Goal: Task Accomplishment & Management: Manage account settings

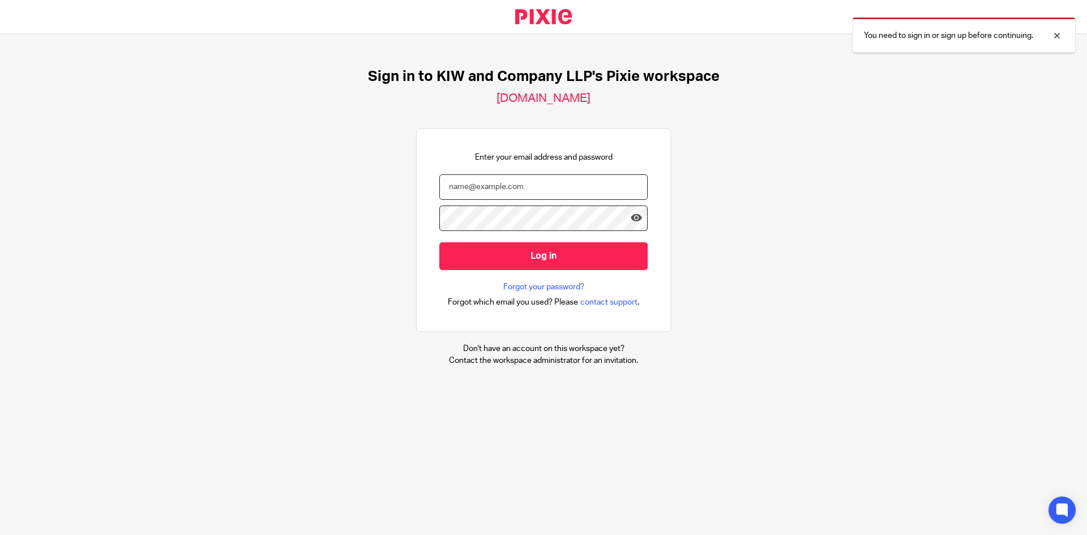
type input "samanthacheung@kiwllp.ca"
click at [473, 264] on input "Log in" at bounding box center [543, 256] width 208 height 28
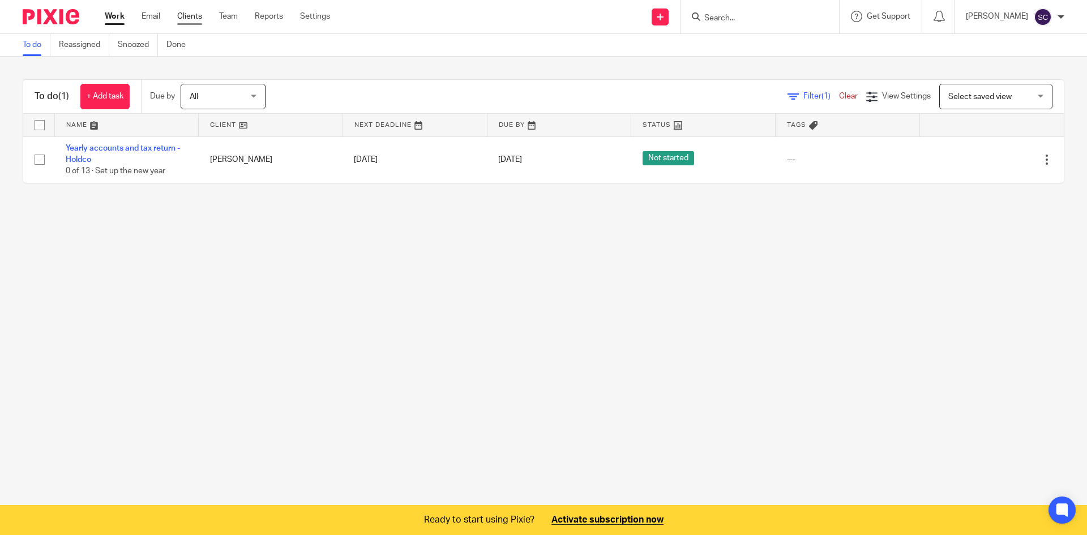
click at [201, 17] on link "Clients" at bounding box center [189, 16] width 25 height 11
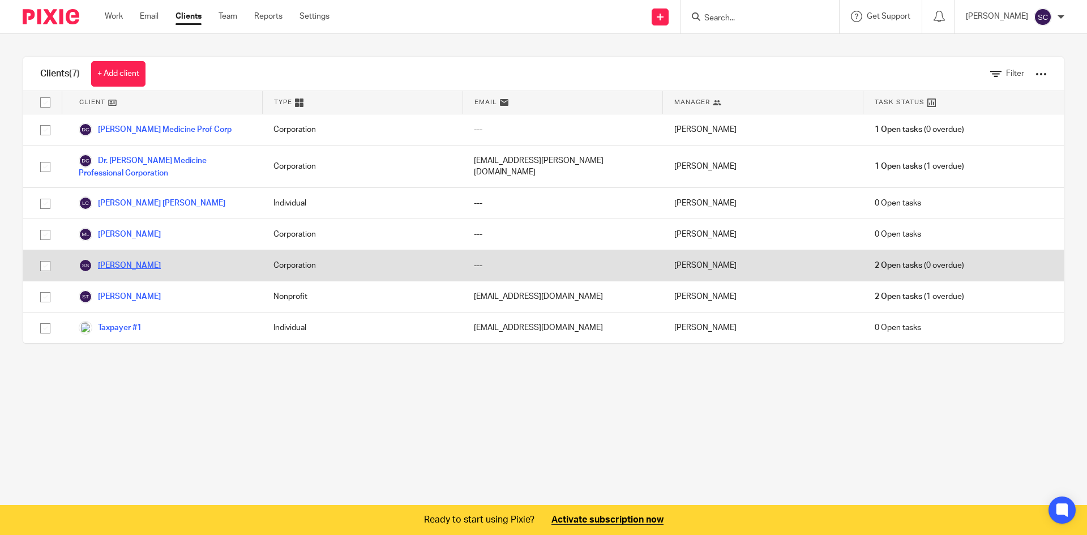
click at [116, 261] on link "[PERSON_NAME]" at bounding box center [120, 266] width 82 height 14
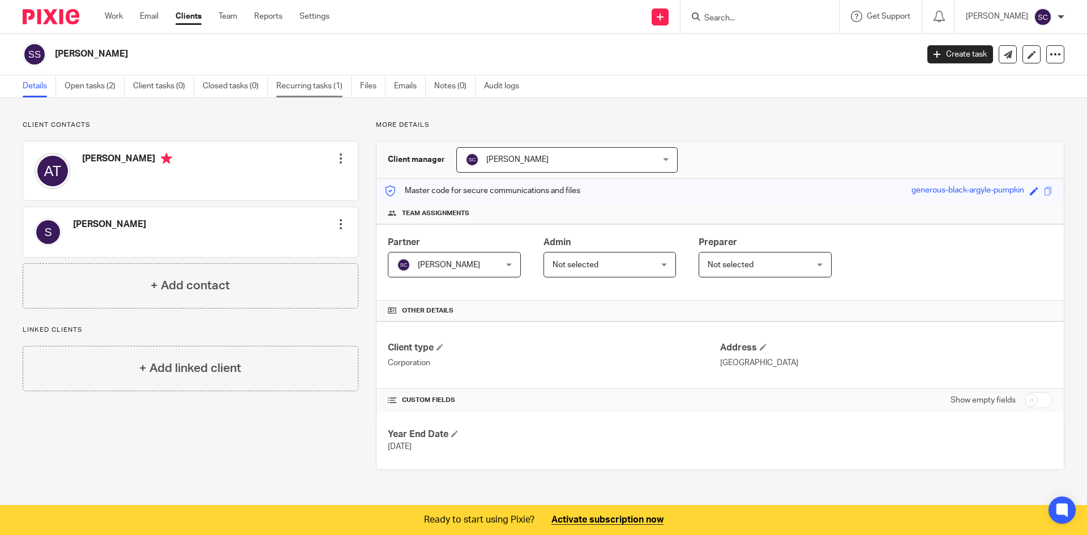
click at [308, 86] on link "Recurring tasks (1)" at bounding box center [313, 86] width 75 height 22
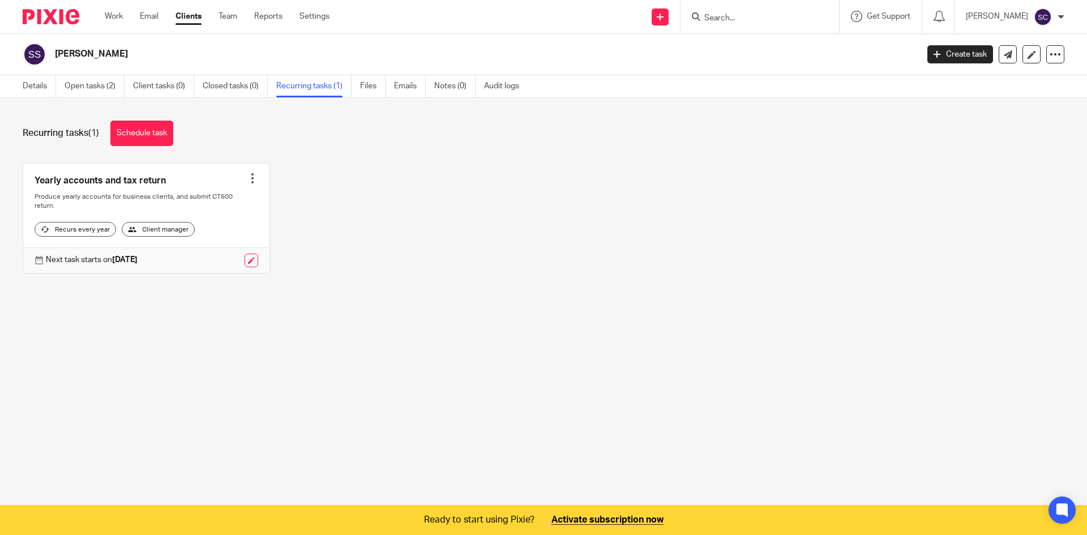
click at [129, 188] on link at bounding box center [146, 218] width 246 height 109
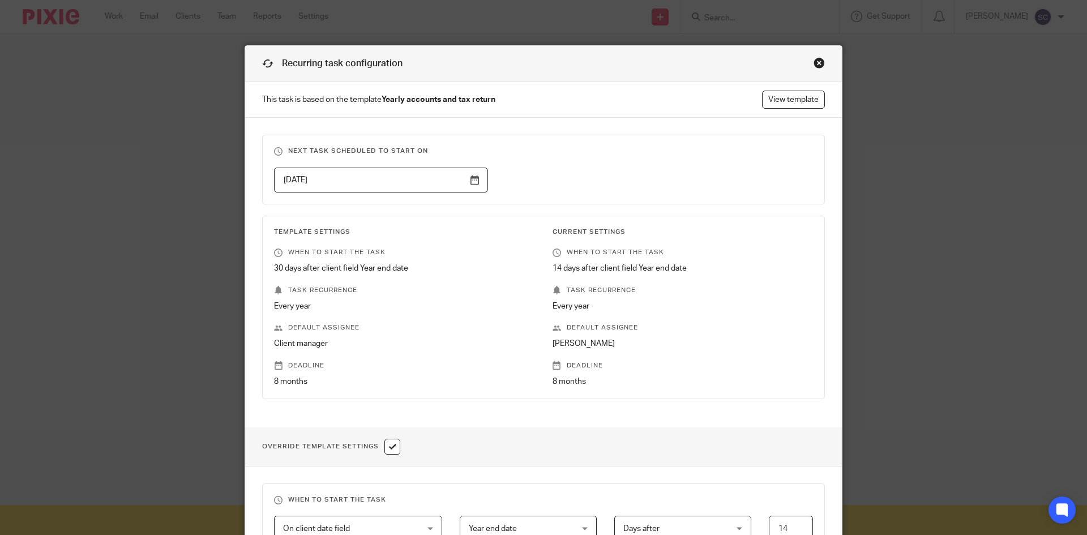
click at [813, 57] on div "Recurring task configuration" at bounding box center [543, 64] width 597 height 36
click at [815, 61] on div "Close this dialog window" at bounding box center [819, 62] width 11 height 11
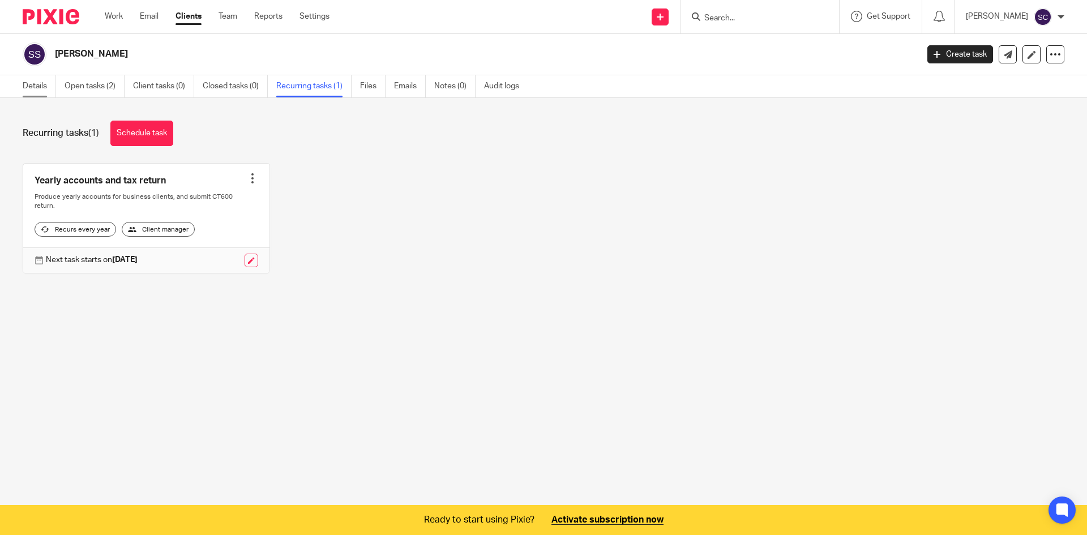
click at [53, 87] on link "Details" at bounding box center [39, 86] width 33 height 22
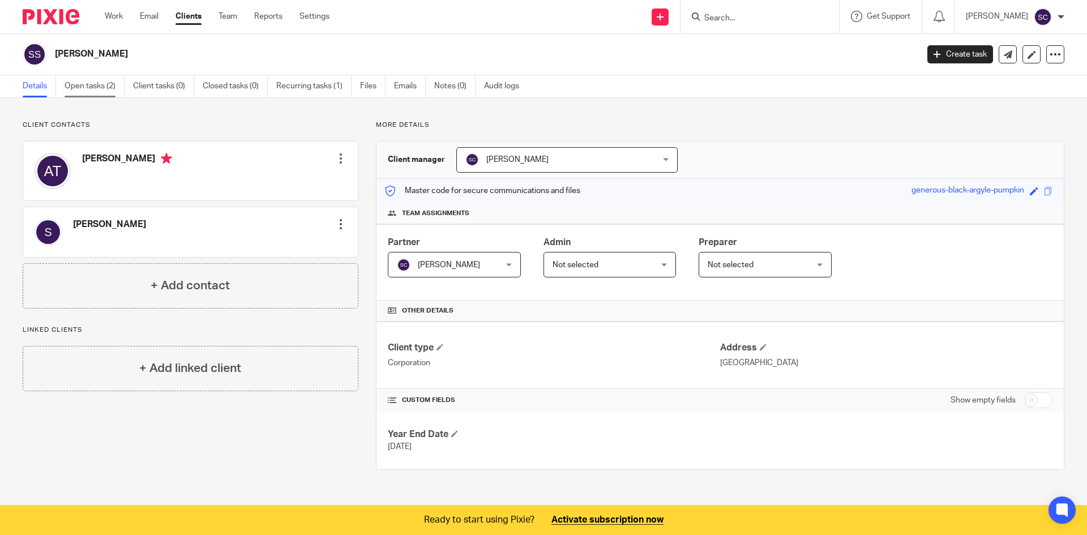
click at [103, 86] on link "Open tasks (2)" at bounding box center [95, 86] width 60 height 22
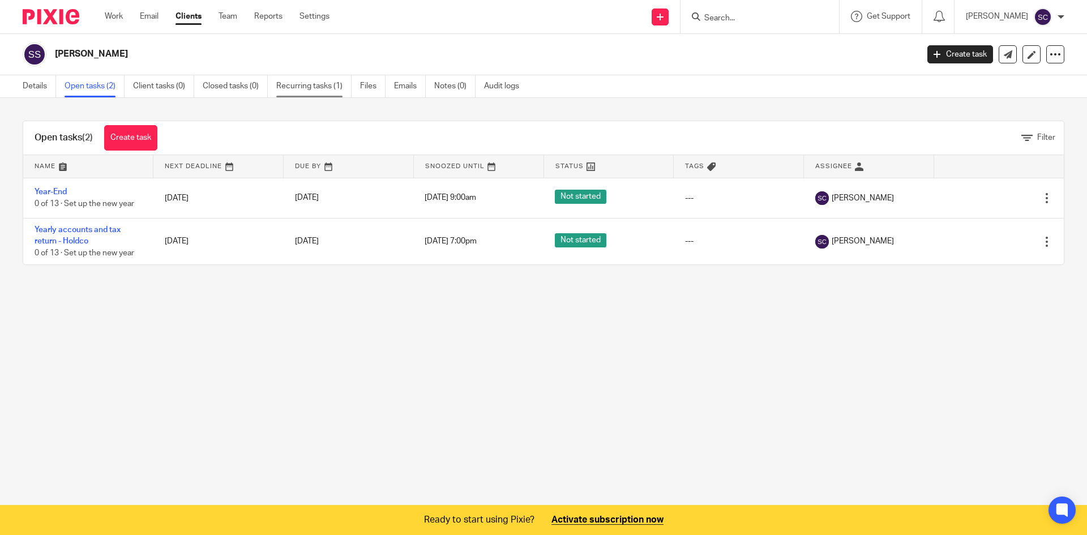
click at [323, 92] on link "Recurring tasks (1)" at bounding box center [313, 86] width 75 height 22
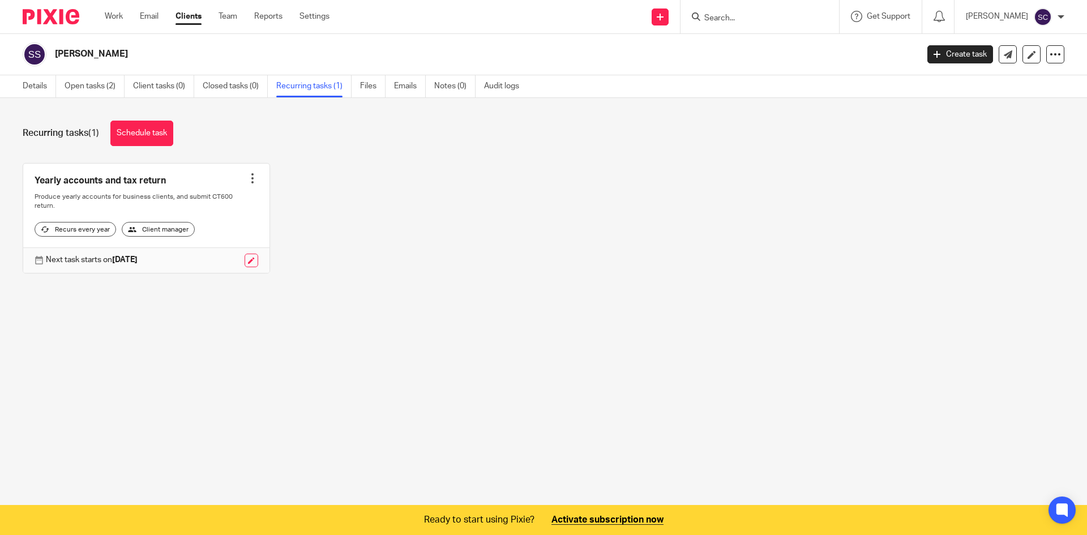
click at [251, 176] on div at bounding box center [252, 178] width 11 height 11
click at [315, 210] on div "Yearly accounts and tax return Create task Clone template Recalculate schedule …" at bounding box center [535, 226] width 1060 height 127
click at [161, 198] on link at bounding box center [146, 218] width 246 height 109
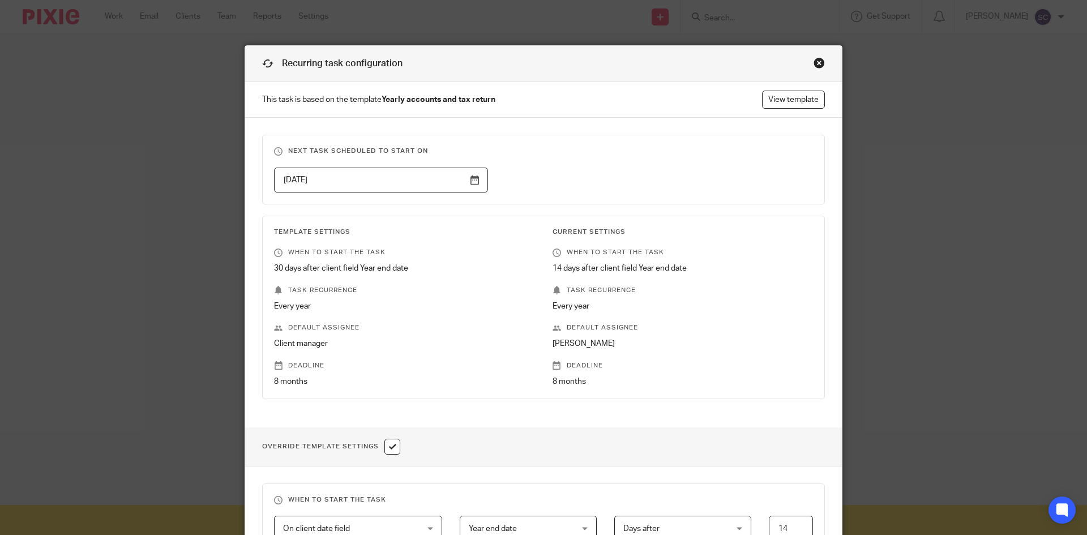
click at [791, 90] on p "This task is based on the template Yearly accounts and tax return View template" at bounding box center [543, 100] width 597 height 36
click at [789, 99] on link "View template" at bounding box center [793, 100] width 63 height 18
click at [815, 70] on div "Recurring task configuration" at bounding box center [543, 64] width 597 height 36
click at [817, 63] on div "Close this dialog window" at bounding box center [819, 62] width 11 height 11
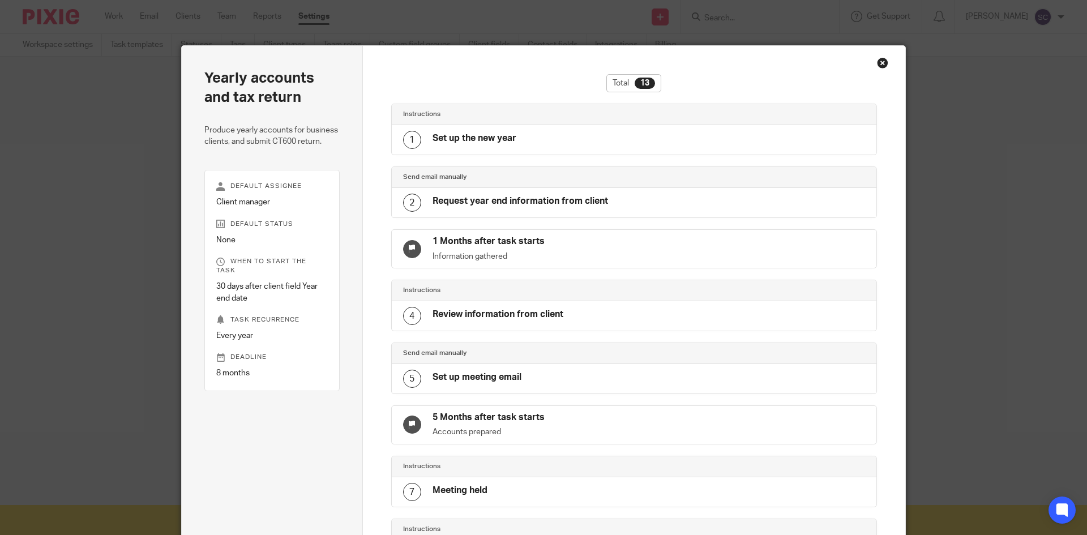
click at [524, 131] on div "1 Set up the new year" at bounding box center [634, 139] width 485 height 29
click at [870, 54] on div "Total 13 Instructions 1 Set up the new year Send email manually 2 Request year …" at bounding box center [634, 487] width 543 height 882
click at [877, 63] on div "Close this dialog window" at bounding box center [882, 62] width 11 height 11
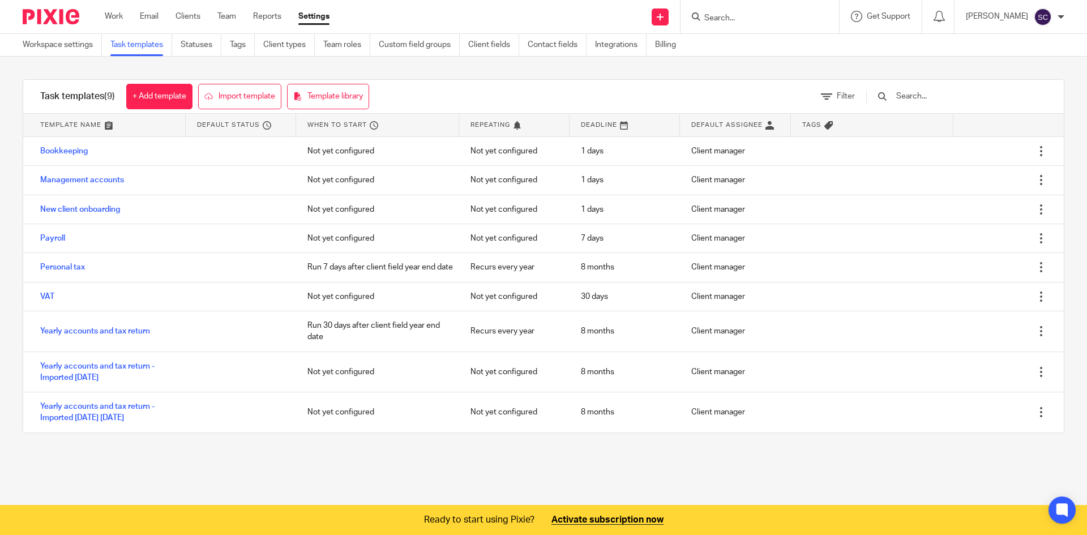
click at [171, 14] on ul "Work Email Clients Team Reports Settings" at bounding box center [226, 16] width 242 height 11
click at [185, 12] on link "Clients" at bounding box center [188, 16] width 25 height 11
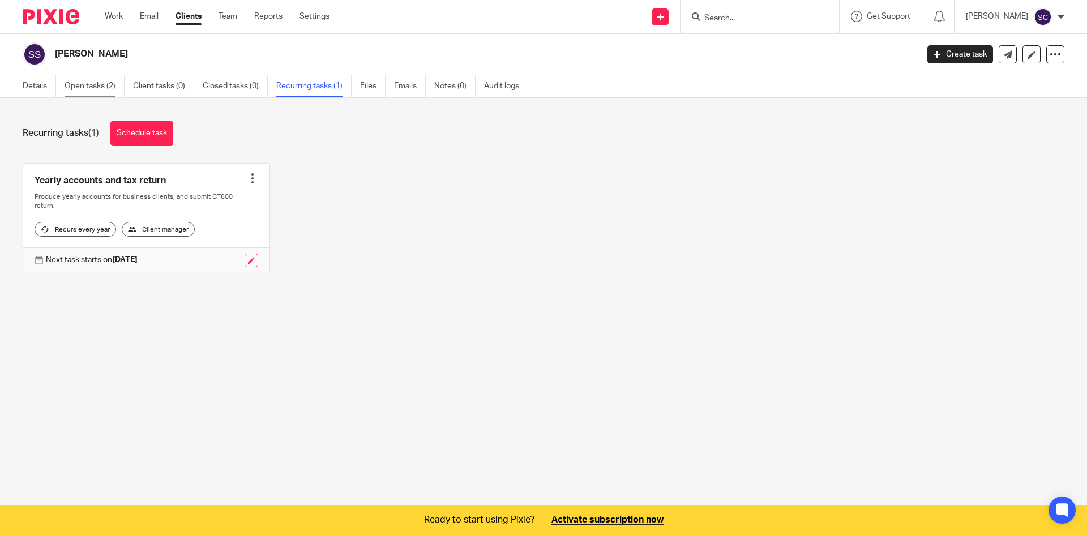
click at [94, 85] on link "Open tasks (2)" at bounding box center [95, 86] width 60 height 22
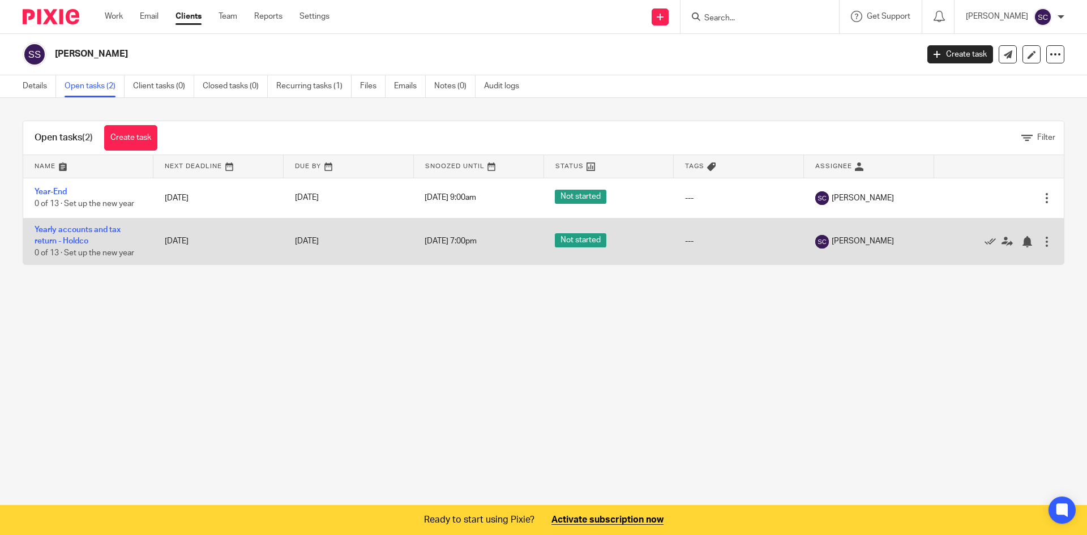
click at [637, 245] on td "Not started" at bounding box center [609, 241] width 130 height 46
click at [39, 238] on link "Yearly accounts and tax return - Holdco" at bounding box center [78, 235] width 86 height 19
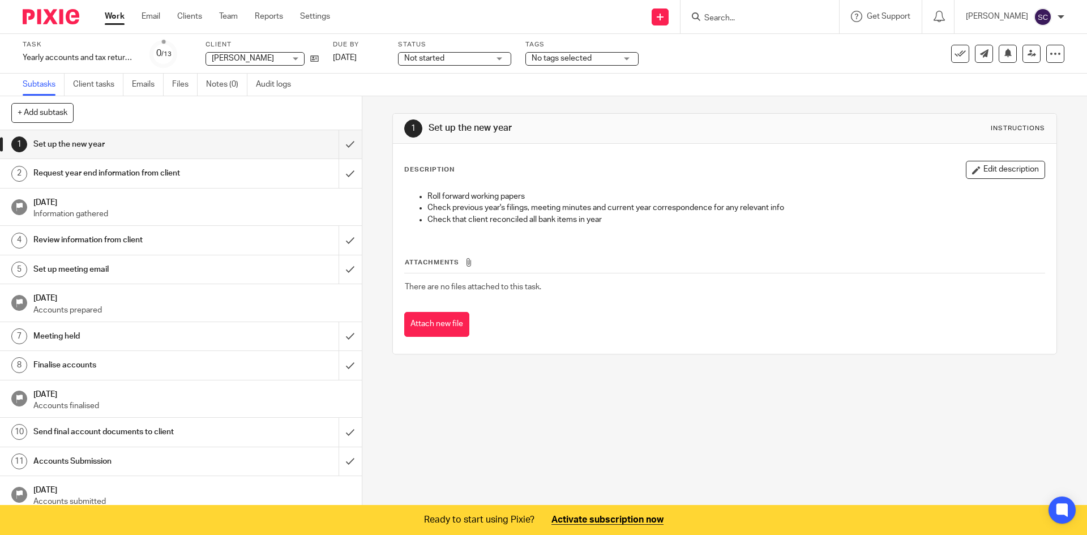
click at [81, 72] on div "Task Yearly accounts and tax return - Holdco Save Yearly accounts and tax retur…" at bounding box center [543, 54] width 1087 height 40
click at [83, 88] on link "Client tasks" at bounding box center [98, 85] width 50 height 22
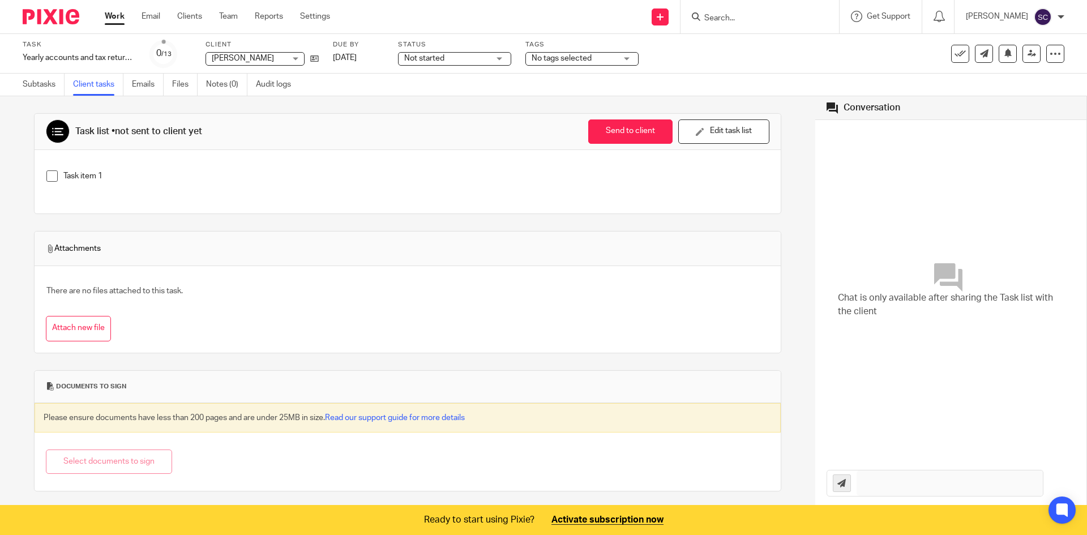
click at [70, 16] on img at bounding box center [51, 16] width 57 height 15
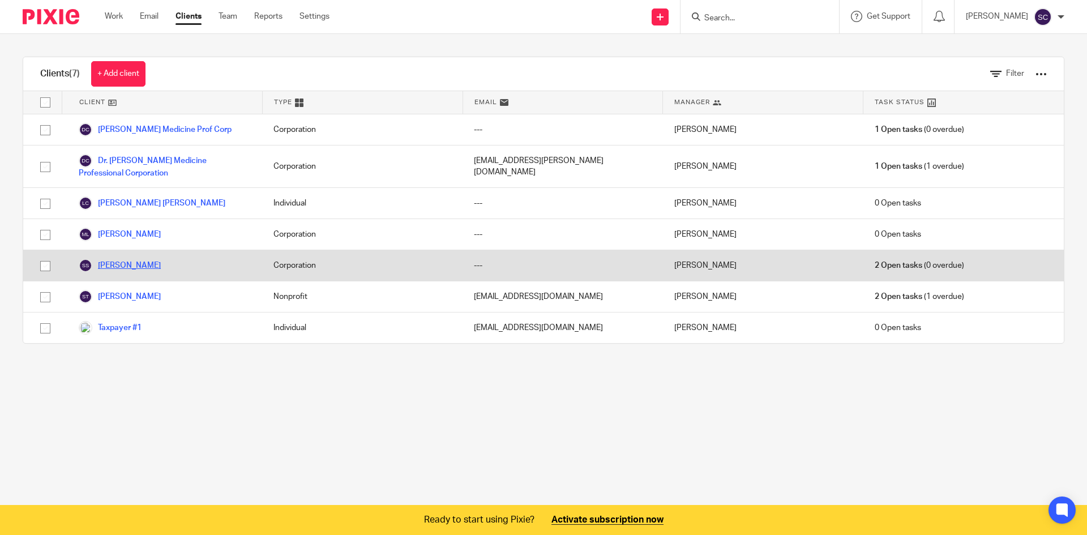
click at [112, 264] on link "[PERSON_NAME]" at bounding box center [120, 266] width 82 height 14
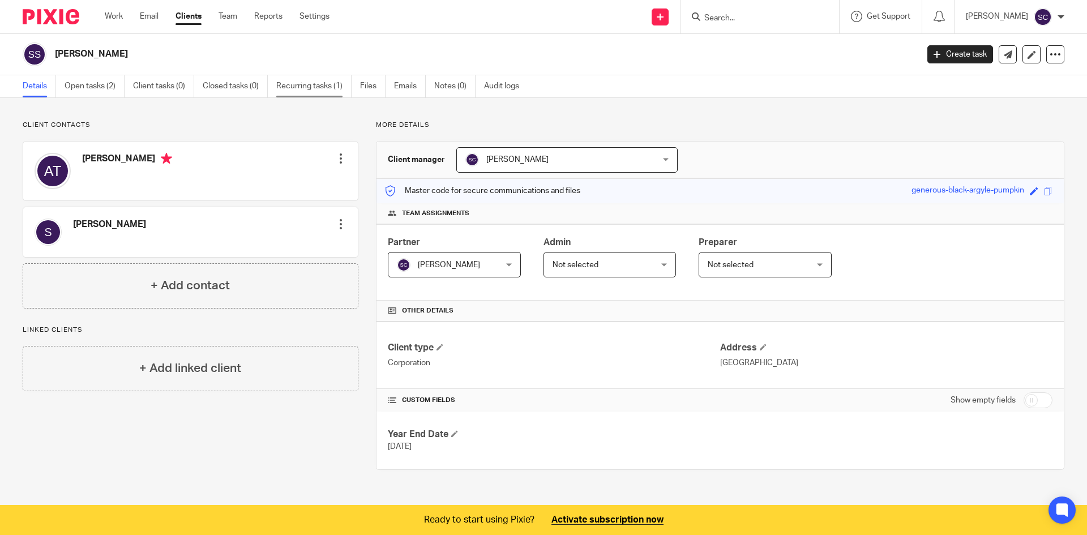
click at [285, 93] on link "Recurring tasks (1)" at bounding box center [313, 86] width 75 height 22
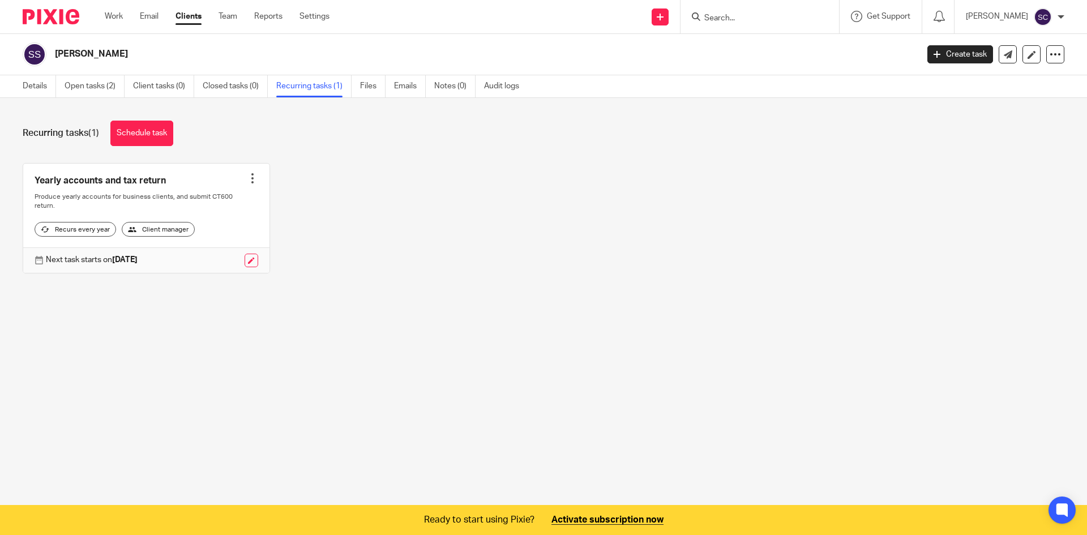
click at [775, 20] on input "Search" at bounding box center [754, 19] width 102 height 10
type input "job status"
click button "submit" at bounding box center [0, 0] width 0 height 0
click at [31, 21] on img at bounding box center [51, 16] width 57 height 15
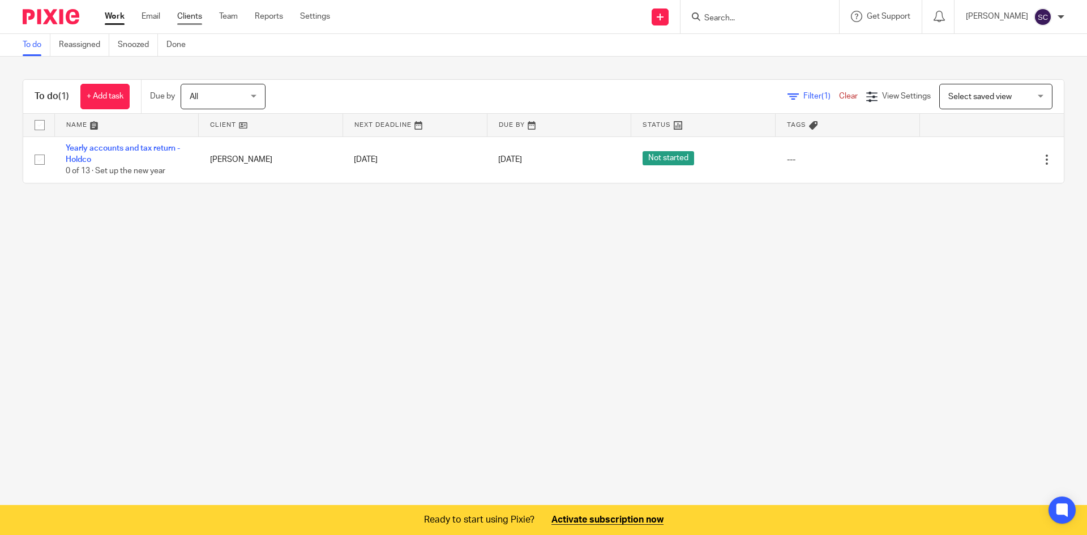
click at [198, 20] on link "Clients" at bounding box center [189, 16] width 25 height 11
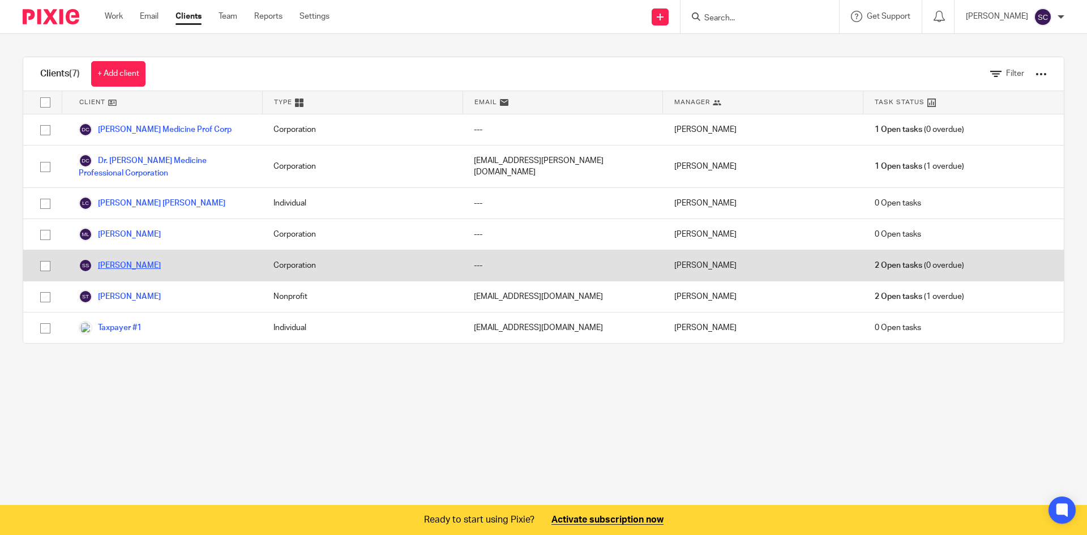
click at [112, 268] on link "[PERSON_NAME]" at bounding box center [120, 266] width 82 height 14
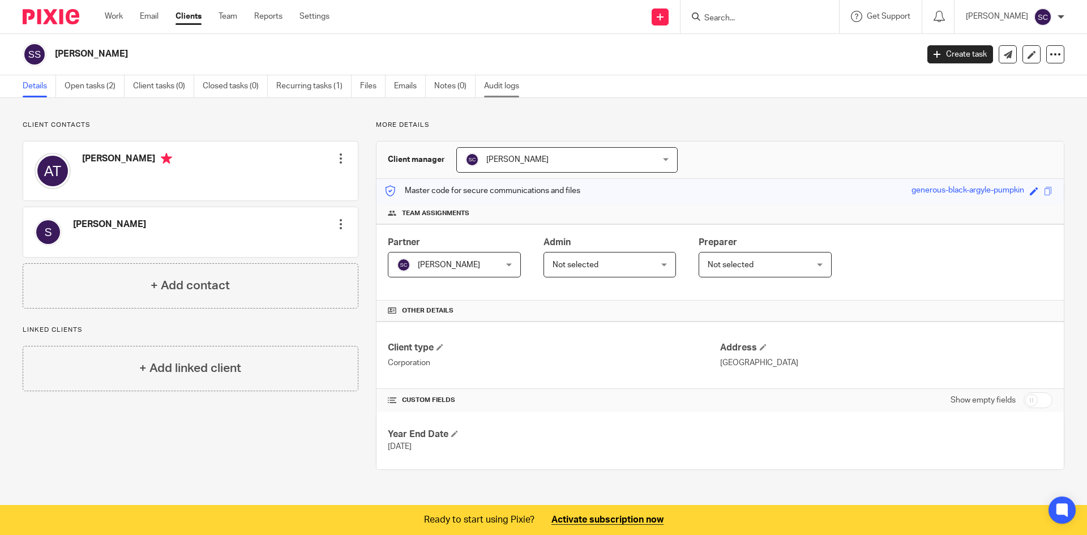
click at [513, 91] on link "Audit logs" at bounding box center [506, 86] width 44 height 22
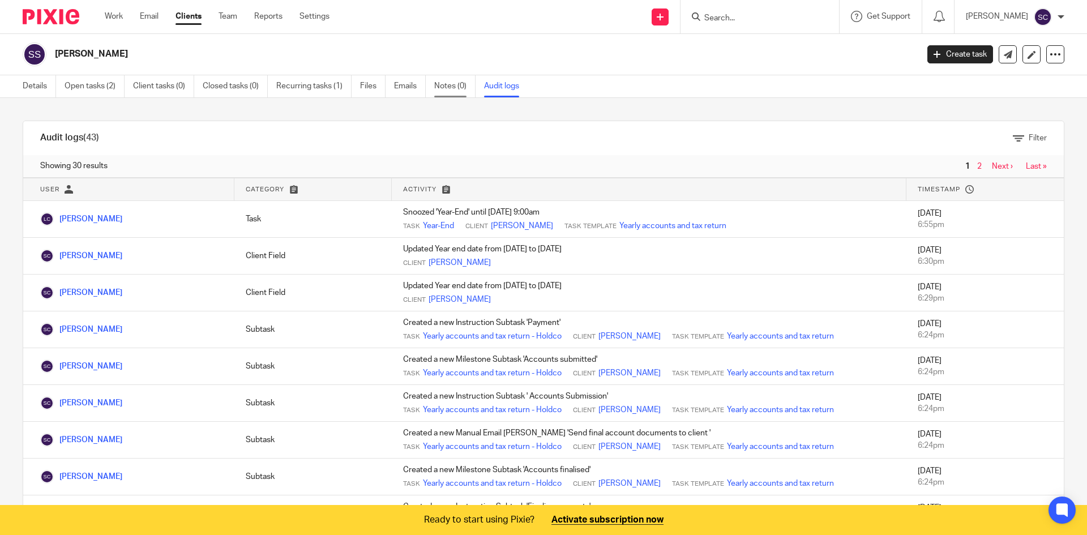
click at [446, 87] on link "Notes (0)" at bounding box center [454, 86] width 41 height 22
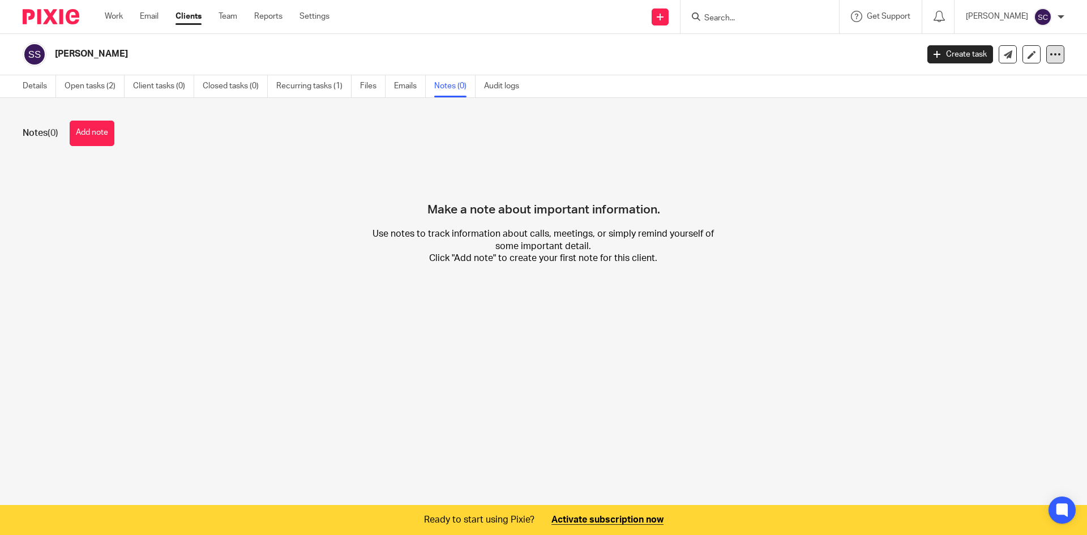
click at [1050, 55] on icon at bounding box center [1055, 54] width 11 height 11
click at [1073, 53] on div "Sara Sameri Create task Export data Merge Archive client Delete client" at bounding box center [543, 54] width 1087 height 41
click at [318, 84] on link "Recurring tasks (1)" at bounding box center [313, 86] width 75 height 22
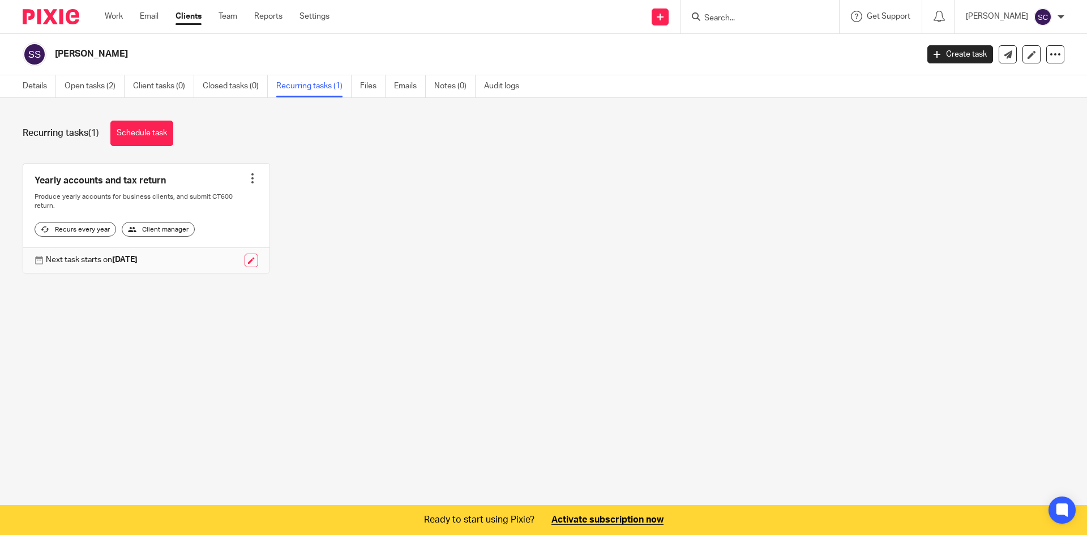
click at [249, 178] on div at bounding box center [252, 178] width 11 height 11
click at [107, 194] on link at bounding box center [146, 218] width 246 height 109
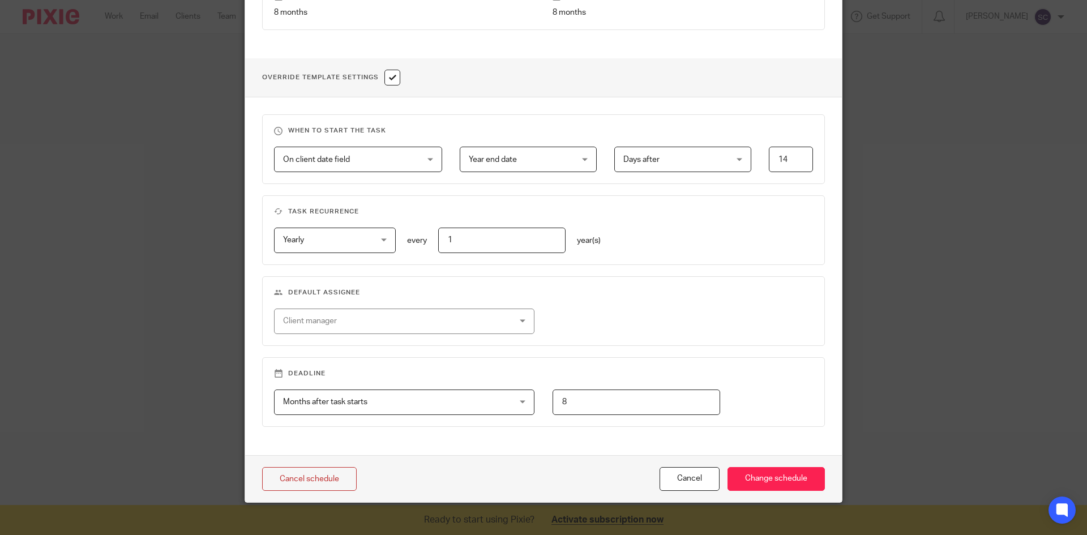
scroll to position [382, 0]
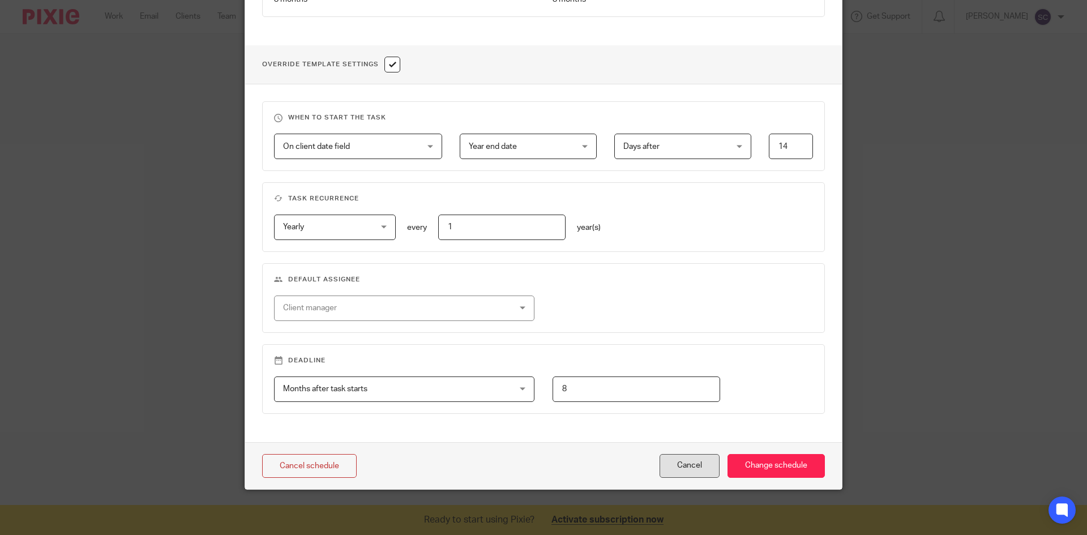
click at [688, 472] on button "Cancel" at bounding box center [690, 466] width 60 height 24
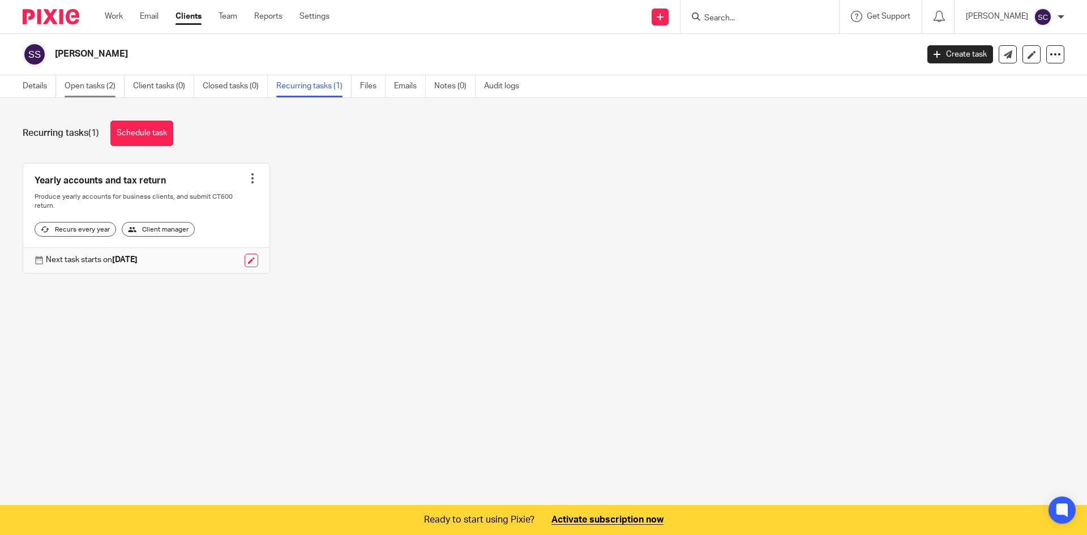
click at [99, 87] on link "Open tasks (2)" at bounding box center [95, 86] width 60 height 22
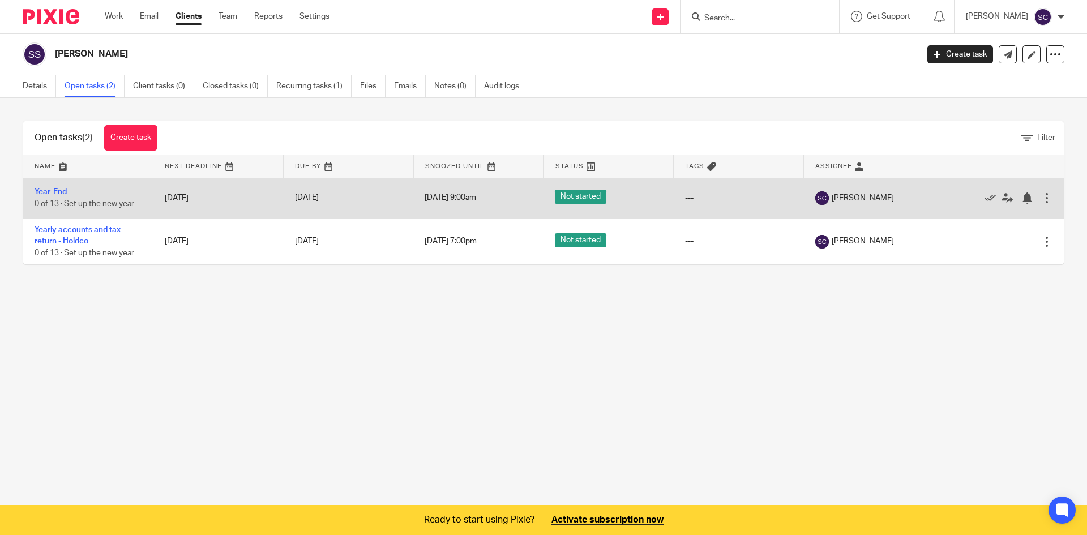
click at [564, 194] on span "Not started" at bounding box center [581, 197] width 52 height 14
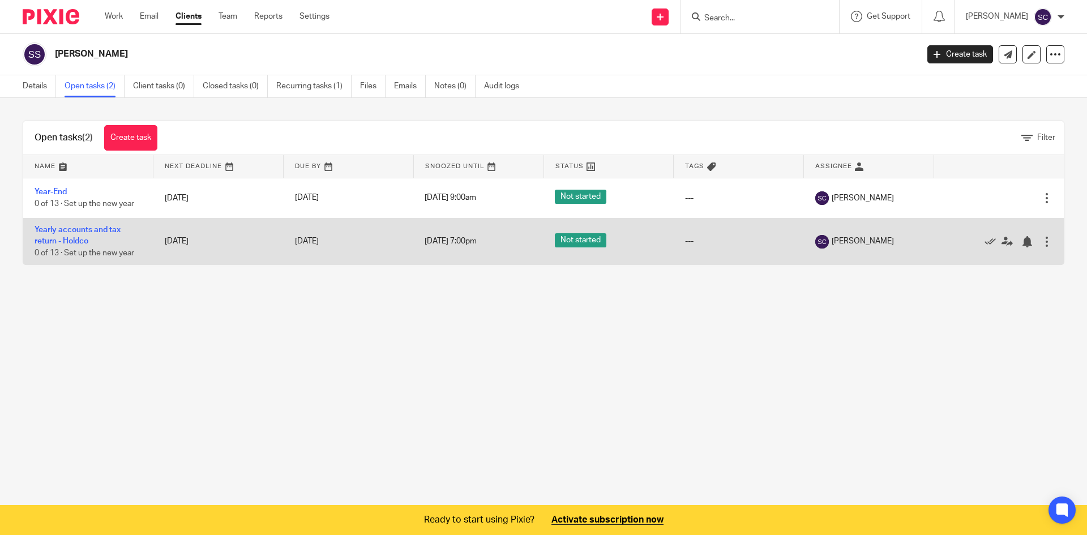
click at [1041, 238] on div at bounding box center [1046, 241] width 11 height 11
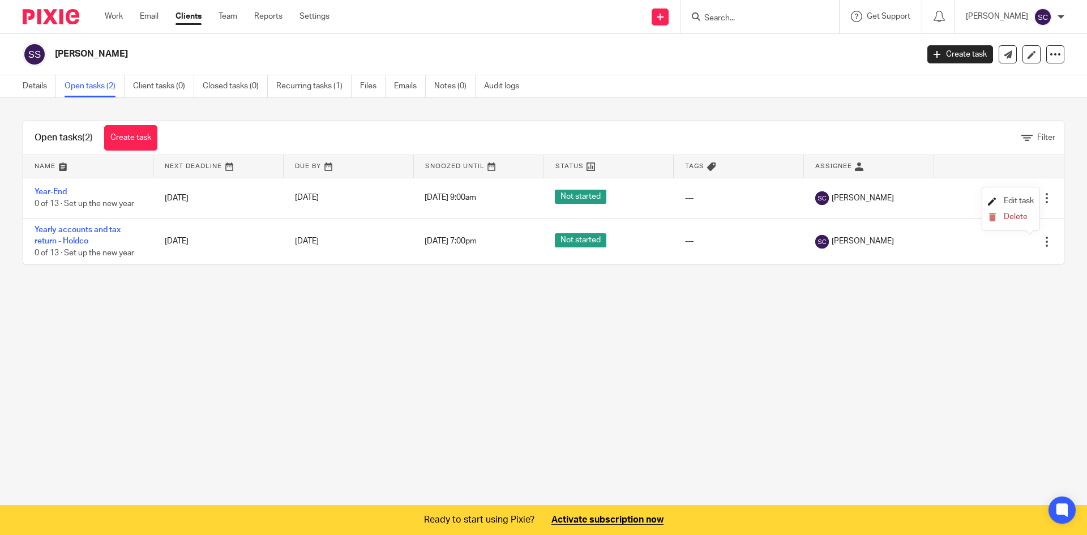
click at [1021, 197] on span "Edit task" at bounding box center [1019, 201] width 30 height 8
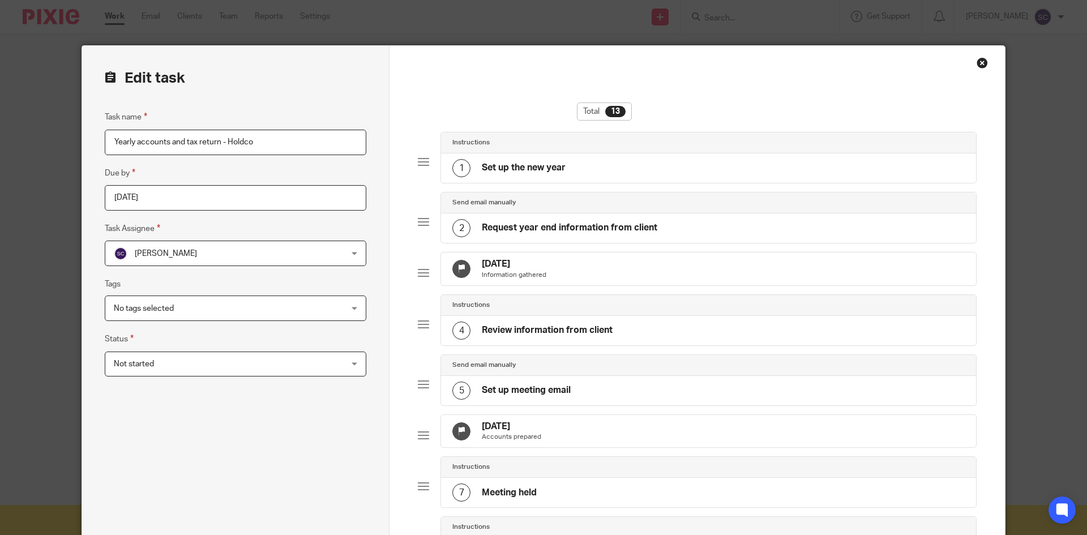
click at [181, 361] on span "Not started" at bounding box center [215, 364] width 202 height 24
click at [977, 68] on div "Close this dialog window" at bounding box center [982, 62] width 11 height 11
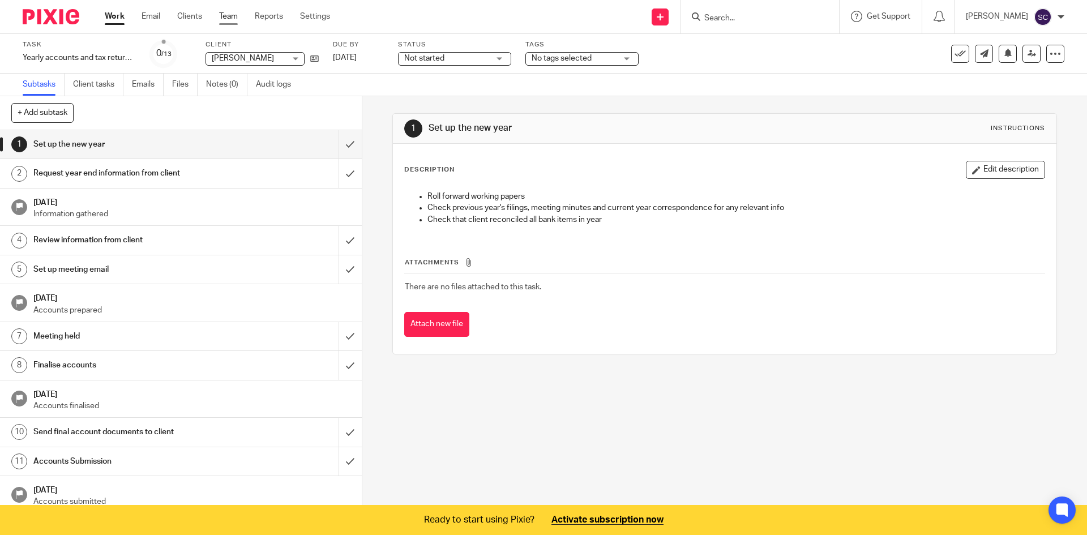
click at [227, 18] on link "Team" at bounding box center [228, 16] width 19 height 11
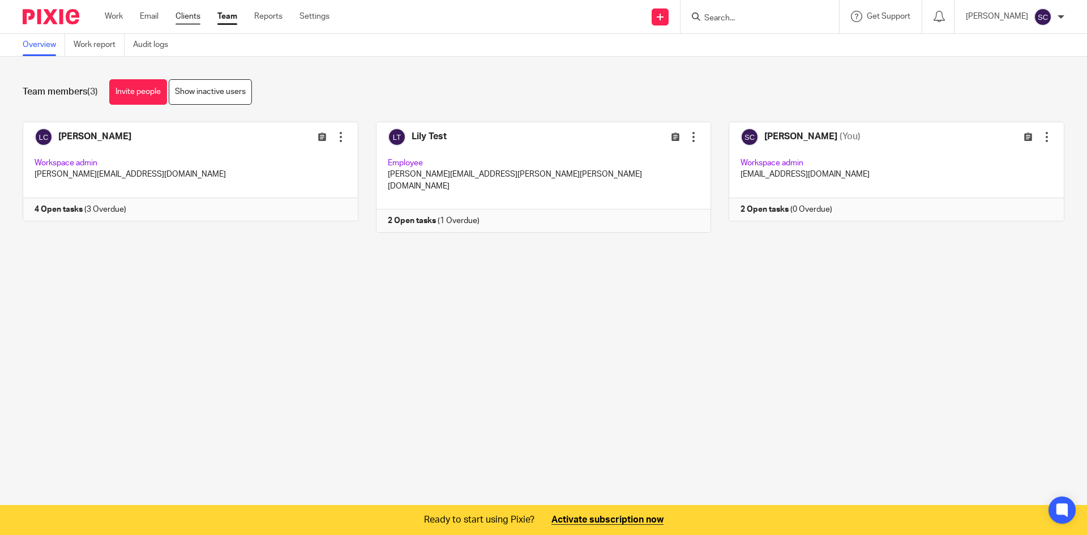
click at [197, 22] on link "Clients" at bounding box center [188, 16] width 25 height 11
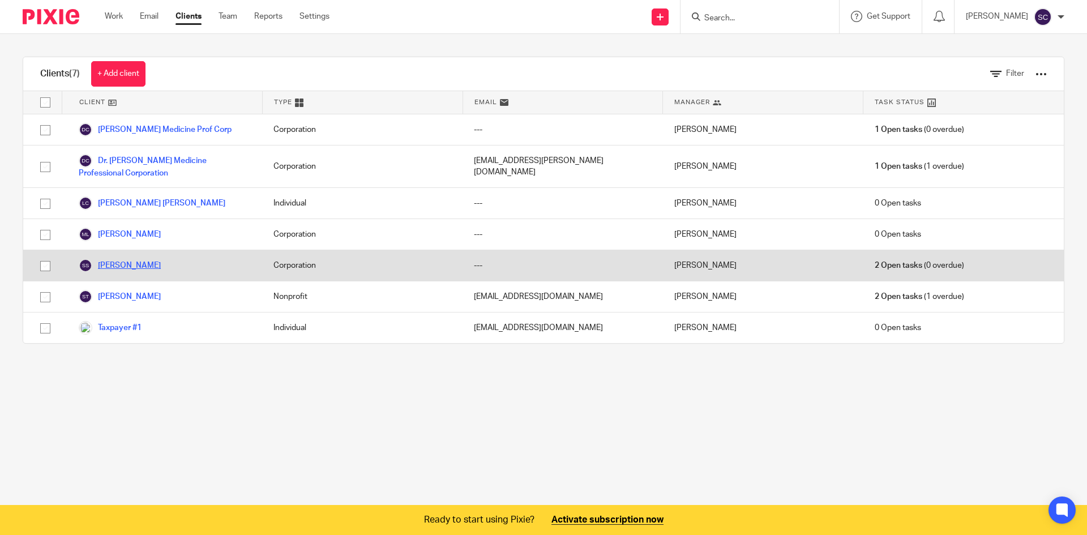
click at [138, 266] on link "[PERSON_NAME]" at bounding box center [120, 266] width 82 height 14
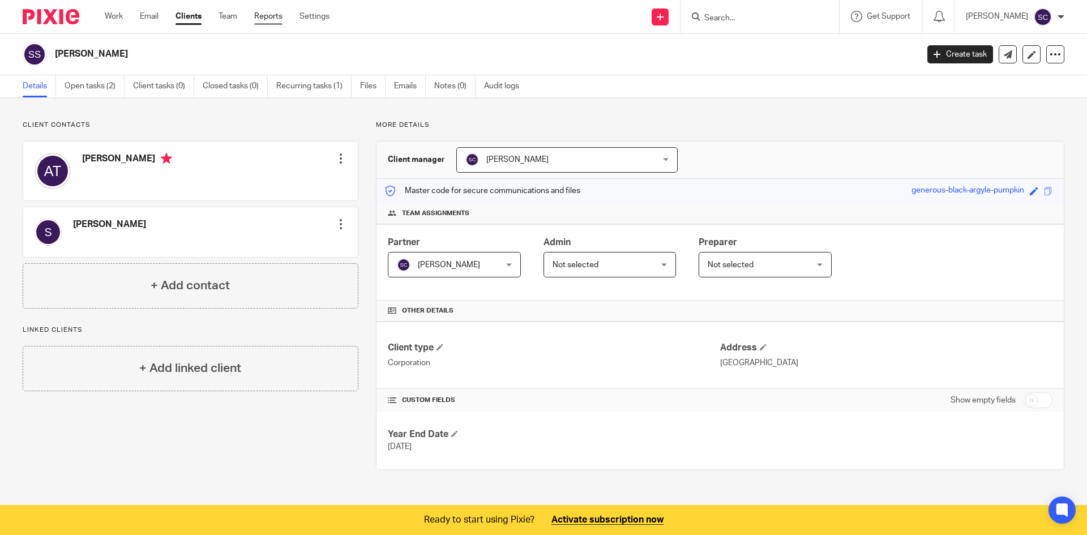
click at [261, 22] on link "Reports" at bounding box center [268, 16] width 28 height 11
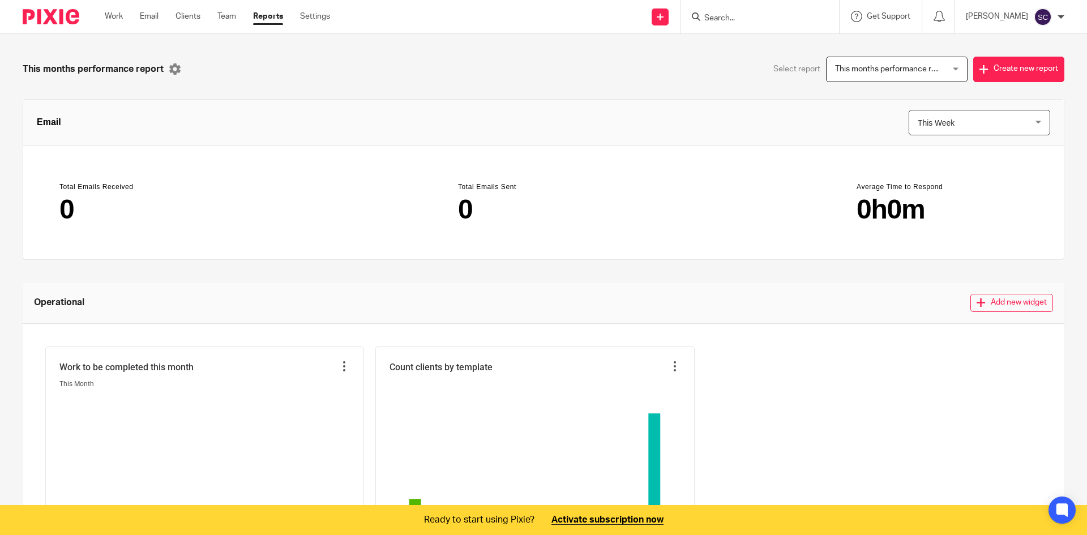
click at [112, 23] on div "Work Email Clients Team Reports Settings Work Email Clients Team Reports Settin…" at bounding box center [220, 16] width 254 height 33
click at [115, 16] on link "Work" at bounding box center [114, 16] width 18 height 11
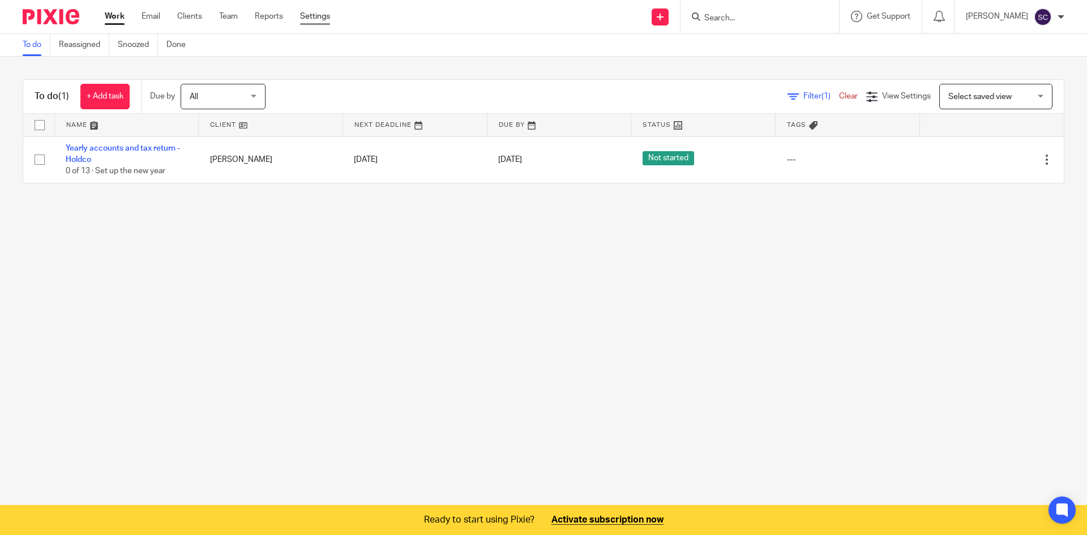
click at [328, 15] on link "Settings" at bounding box center [315, 16] width 30 height 11
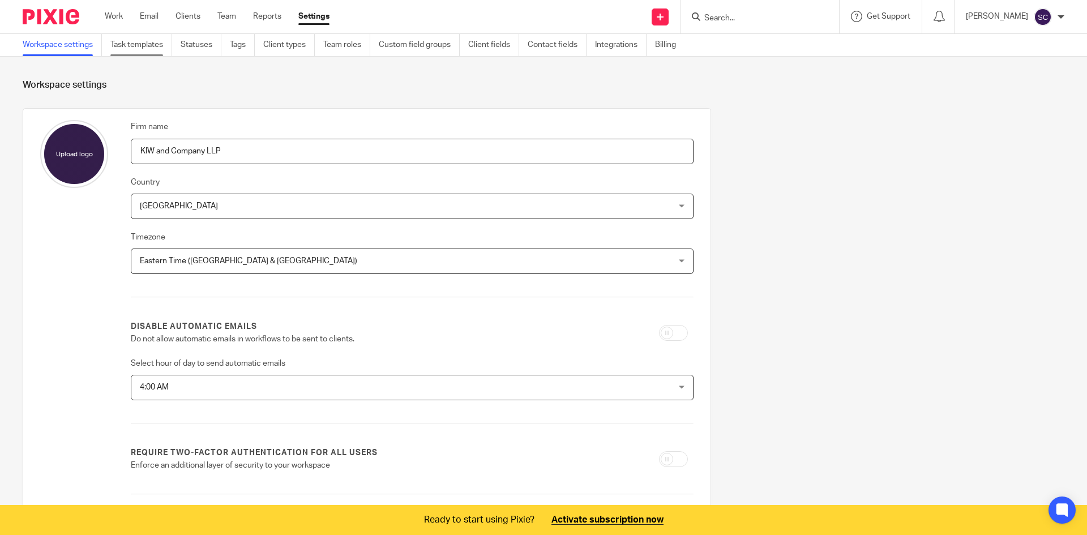
click at [148, 52] on link "Task templates" at bounding box center [141, 45] width 62 height 22
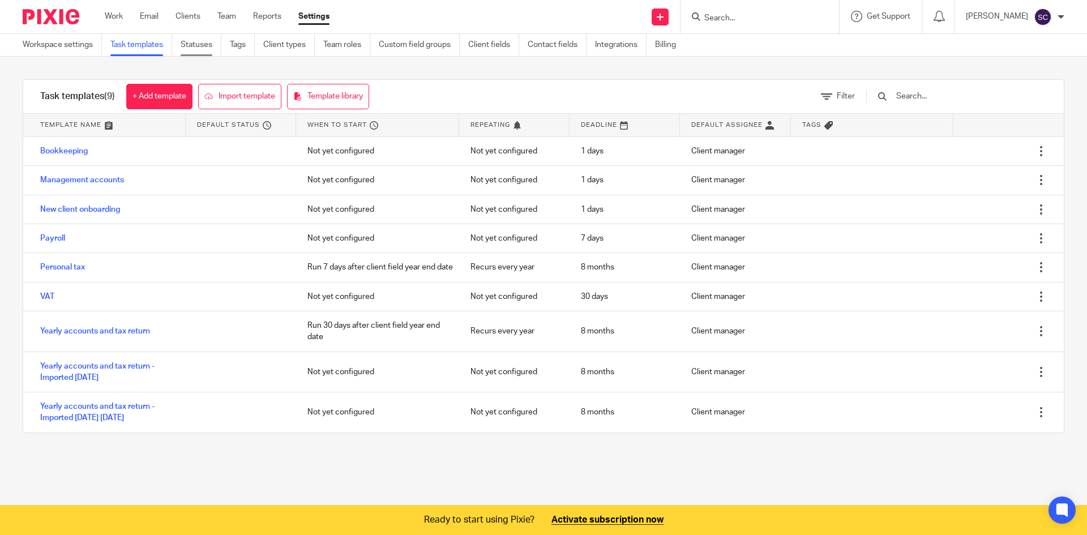
click at [193, 44] on link "Statuses" at bounding box center [201, 45] width 41 height 22
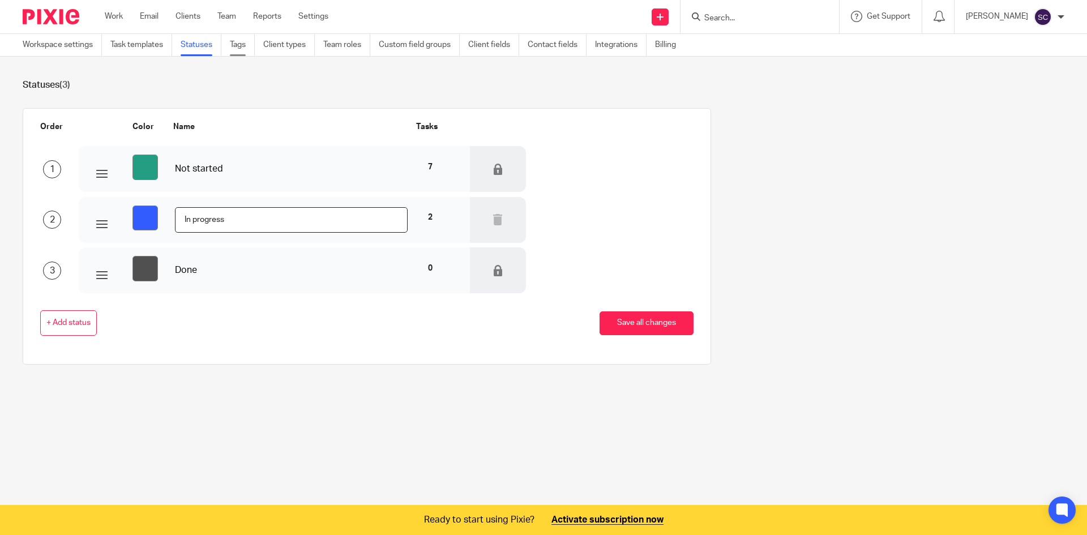
click at [234, 42] on link "Tags" at bounding box center [242, 45] width 25 height 22
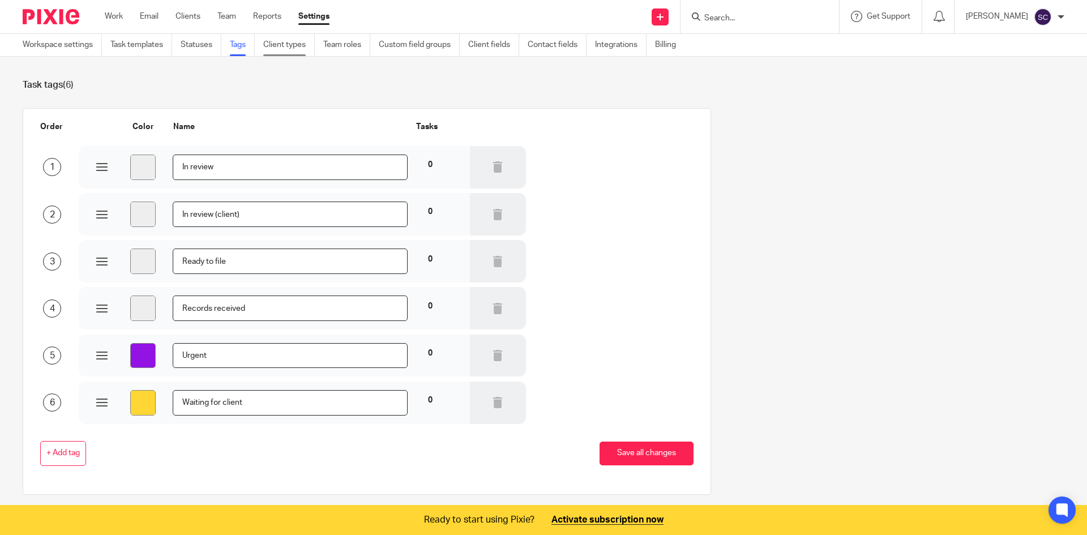
click at [280, 43] on link "Client types" at bounding box center [289, 45] width 52 height 22
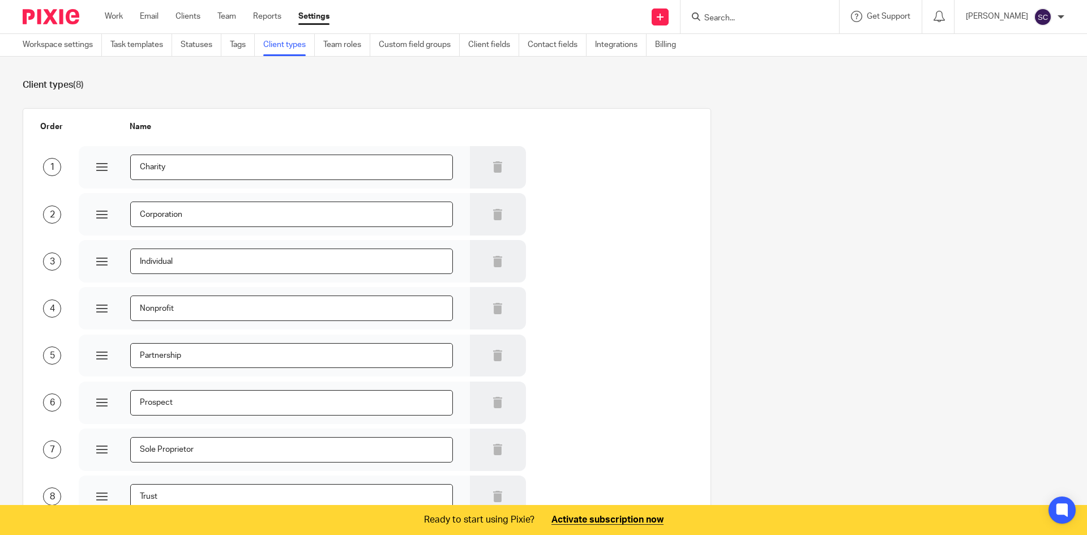
click at [335, 46] on link "Team roles" at bounding box center [346, 45] width 47 height 22
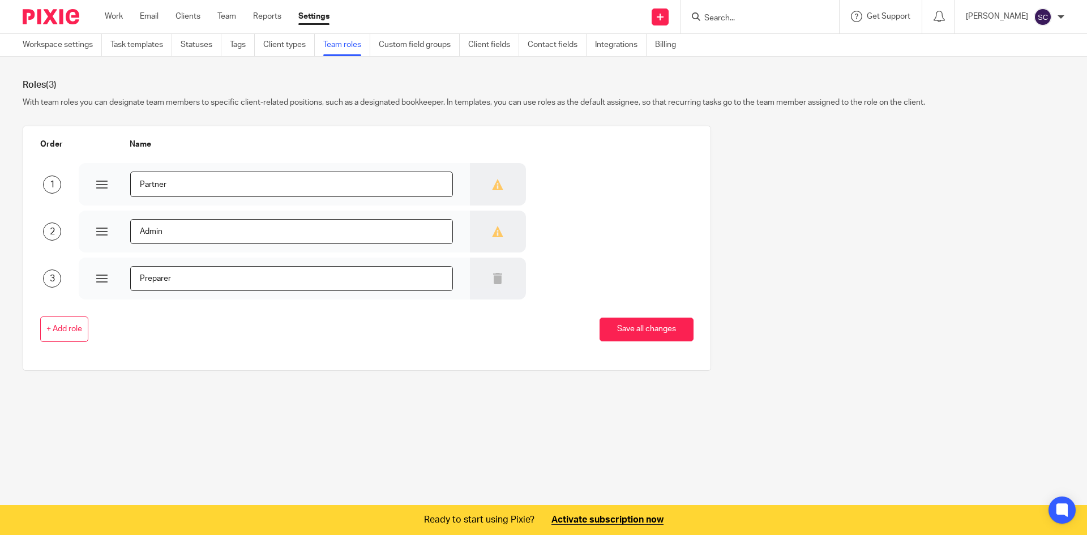
click at [433, 49] on link "Custom field groups" at bounding box center [419, 45] width 81 height 22
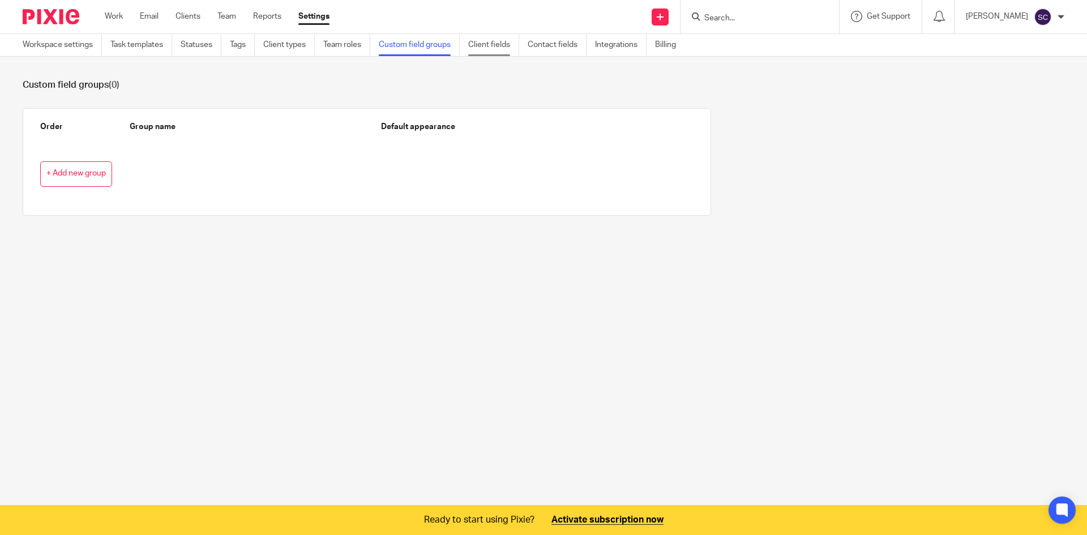
click at [496, 49] on link "Client fields" at bounding box center [493, 45] width 51 height 22
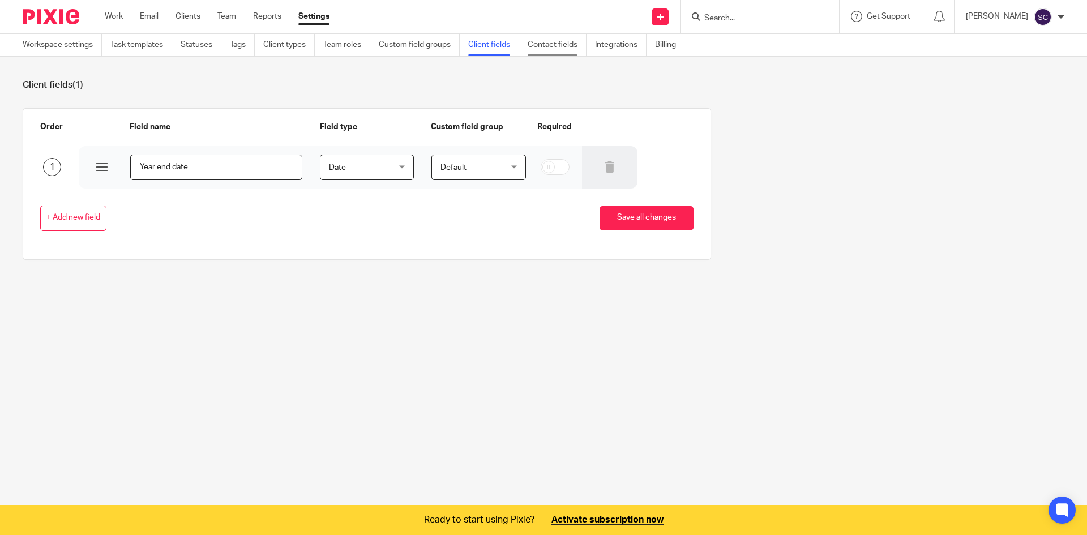
click at [548, 40] on link "Contact fields" at bounding box center [557, 45] width 59 height 22
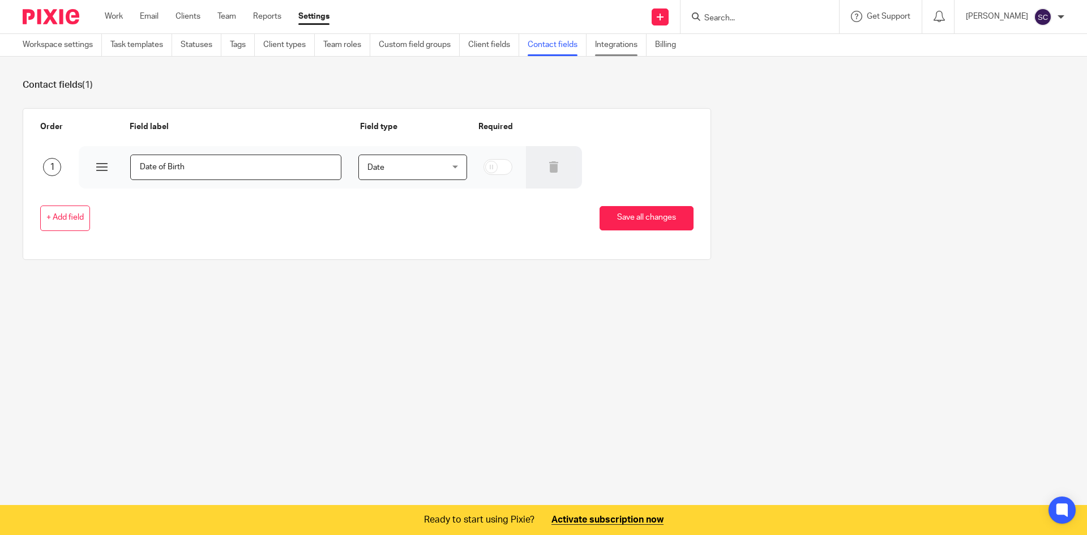
click at [608, 45] on link "Integrations" at bounding box center [621, 45] width 52 height 22
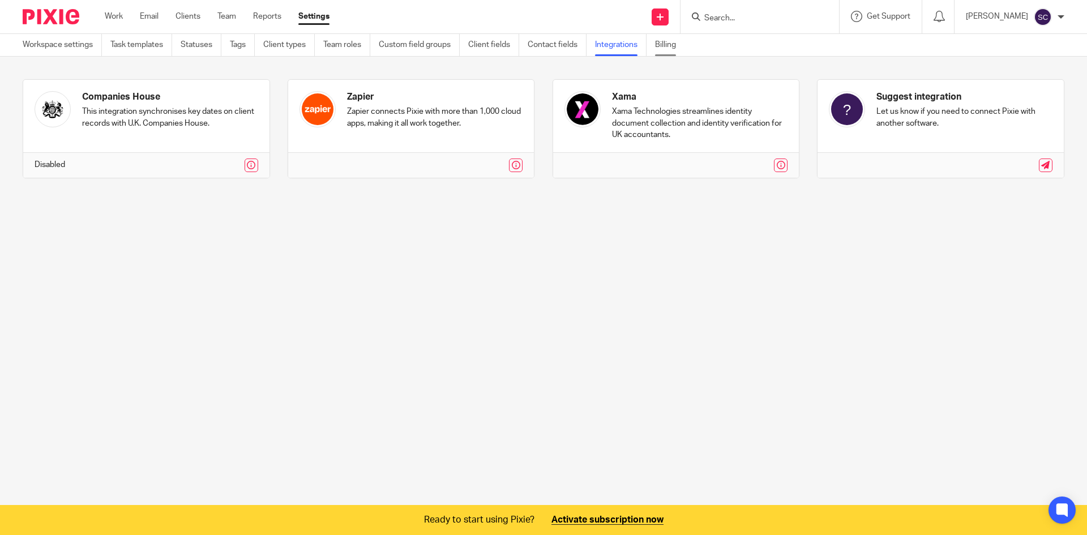
click at [682, 49] on link "Billing" at bounding box center [669, 45] width 29 height 22
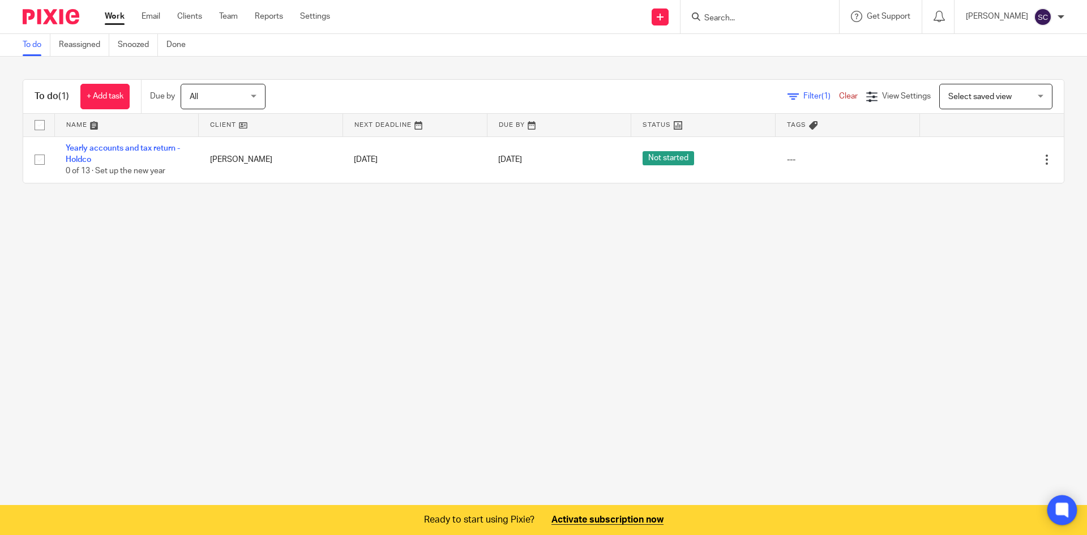
click at [1062, 519] on div at bounding box center [1063, 511] width 30 height 30
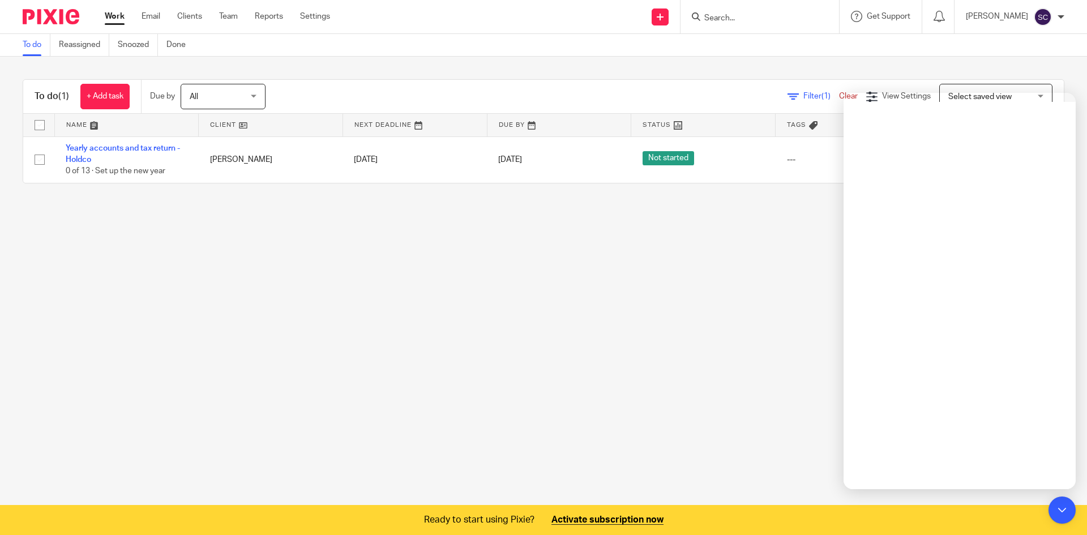
click at [194, 93] on span "All" at bounding box center [194, 97] width 8 height 8
click at [569, 421] on main "To do Reassigned Snoozed Done To do (1) + Add task Due by All All Today Tomorro…" at bounding box center [543, 267] width 1087 height 535
click at [804, 93] on span "Filter (1)" at bounding box center [822, 96] width 36 height 8
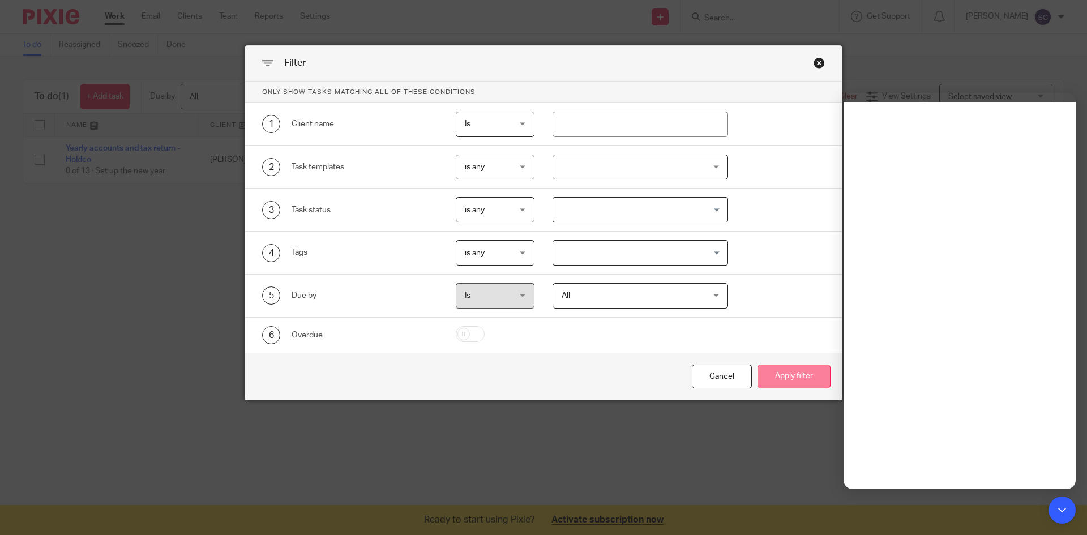
click at [790, 385] on button "Apply filter" at bounding box center [794, 377] width 73 height 24
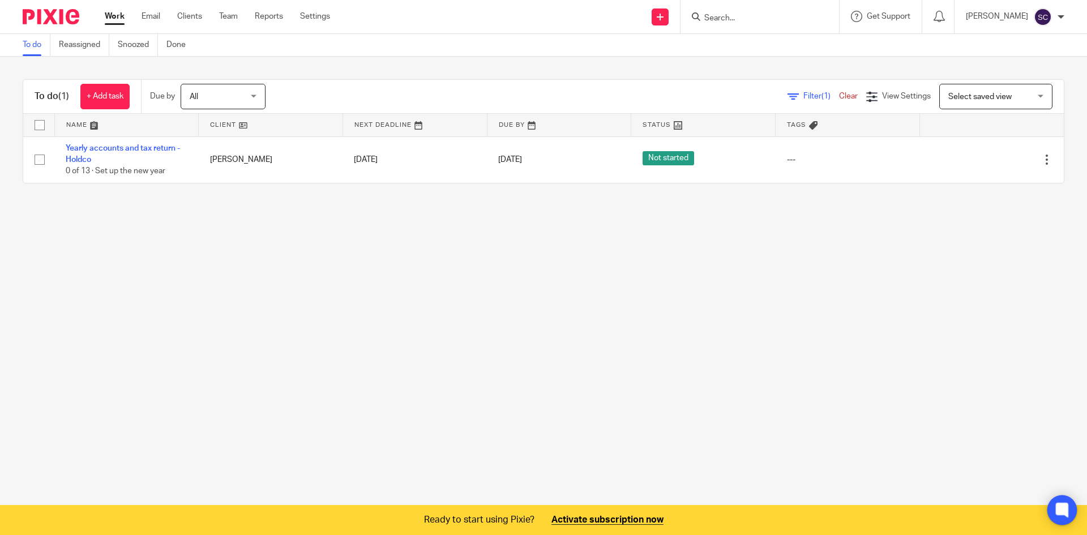
click at [1061, 511] on icon at bounding box center [1062, 510] width 8 height 8
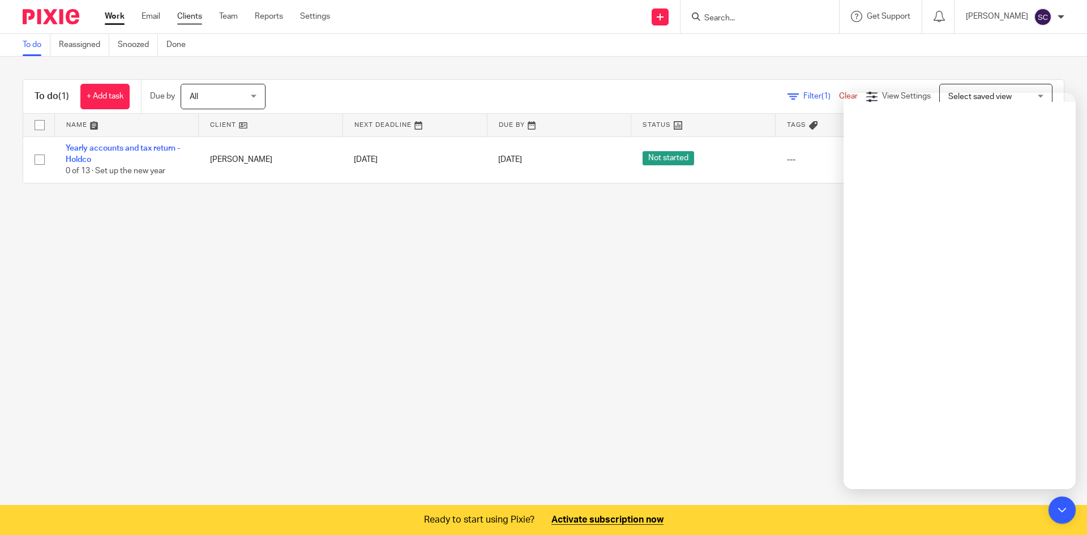
click at [190, 20] on link "Clients" at bounding box center [189, 16] width 25 height 11
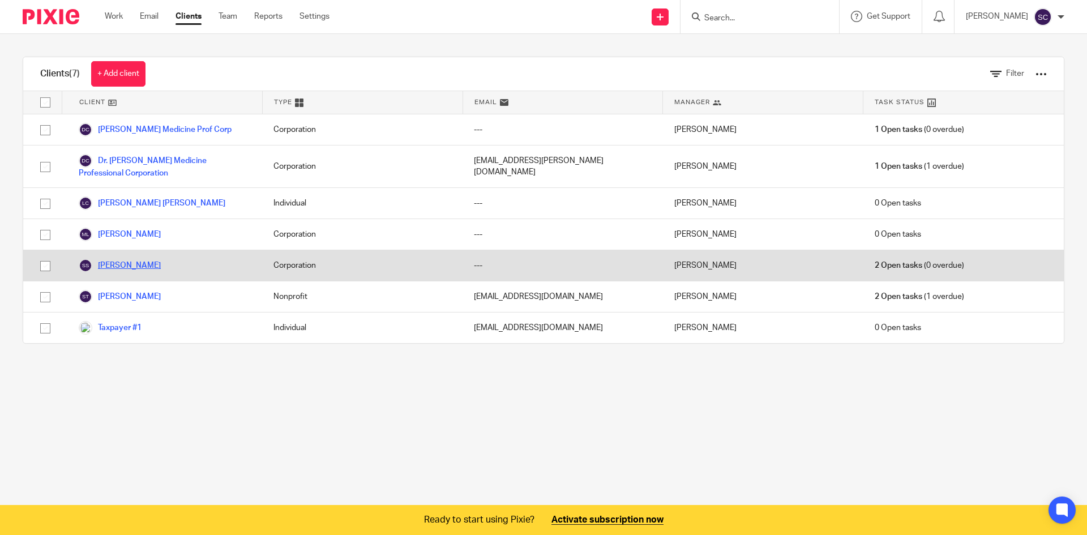
click at [133, 264] on link "[PERSON_NAME]" at bounding box center [120, 266] width 82 height 14
click at [119, 265] on link "[PERSON_NAME]" at bounding box center [120, 266] width 82 height 14
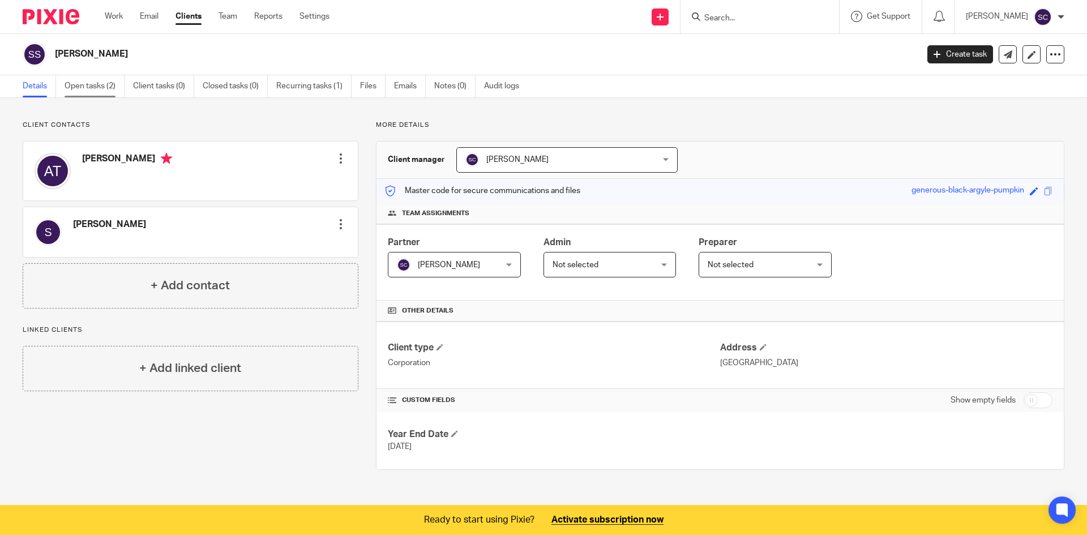
click at [91, 88] on link "Open tasks (2)" at bounding box center [95, 86] width 60 height 22
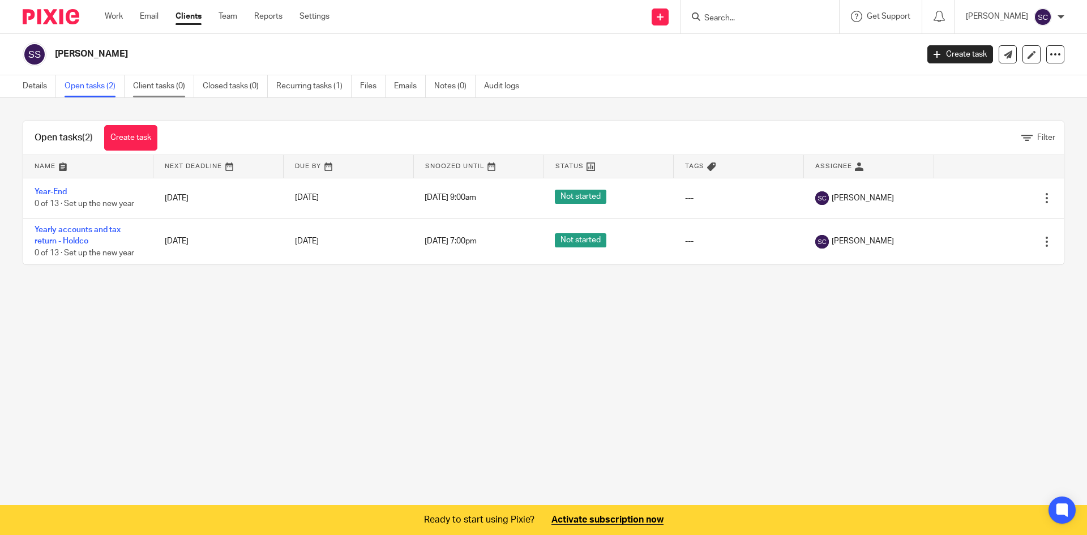
click at [145, 84] on link "Client tasks (0)" at bounding box center [163, 86] width 61 height 22
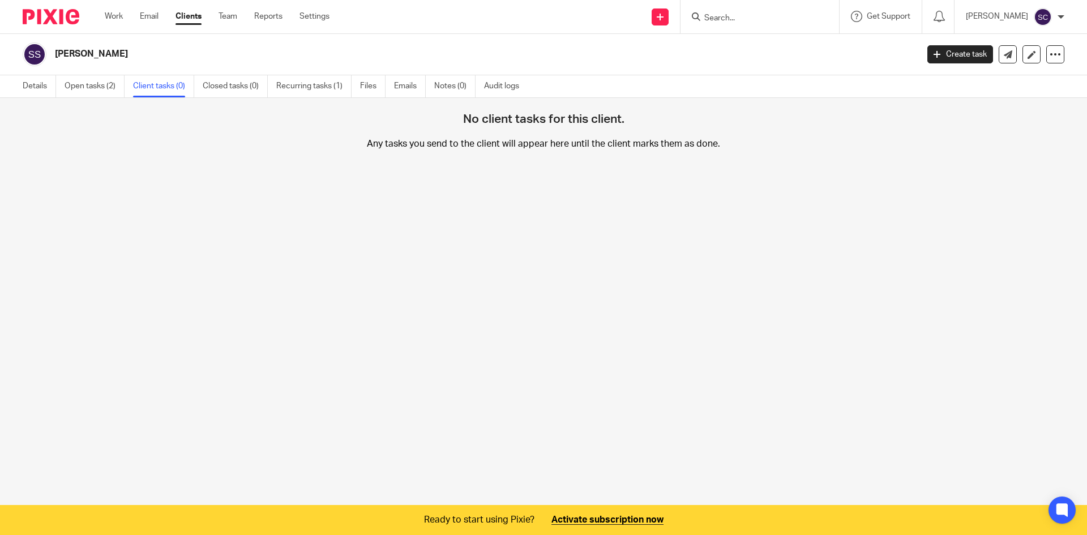
click at [230, 88] on link "Closed tasks (0)" at bounding box center [235, 86] width 65 height 22
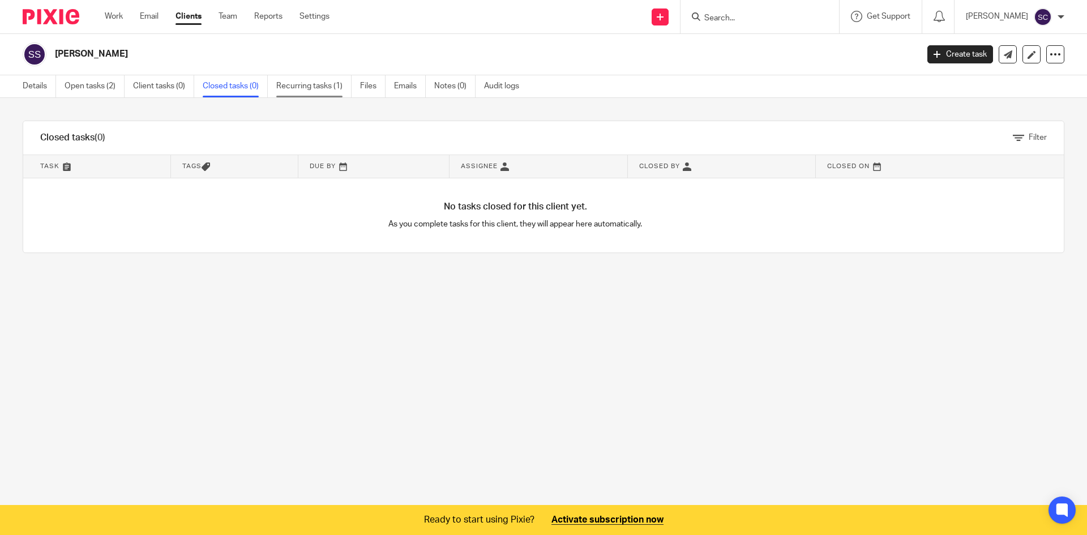
click at [328, 89] on link "Recurring tasks (1)" at bounding box center [313, 86] width 75 height 22
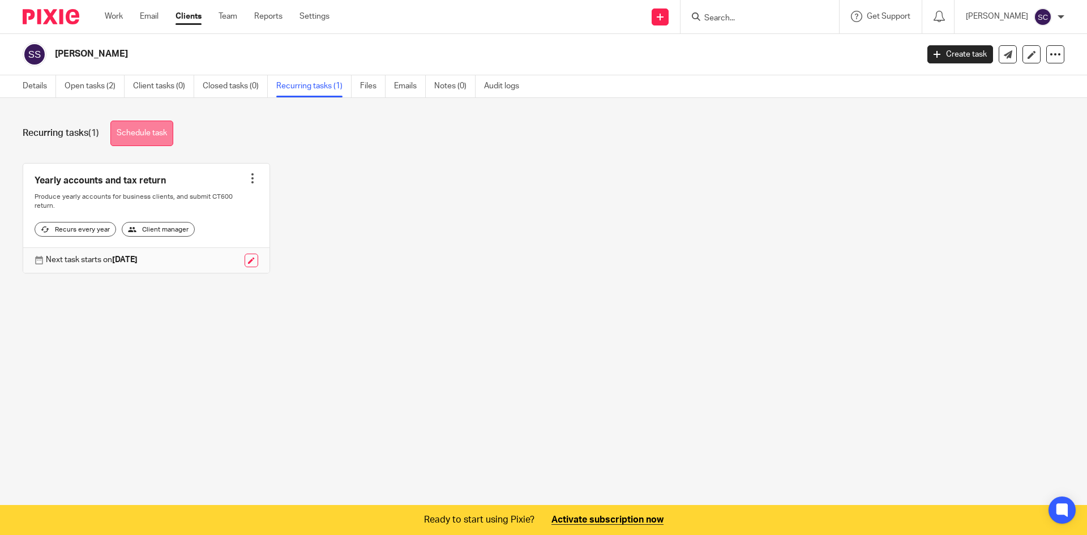
click at [153, 130] on link "Schedule task" at bounding box center [141, 133] width 63 height 25
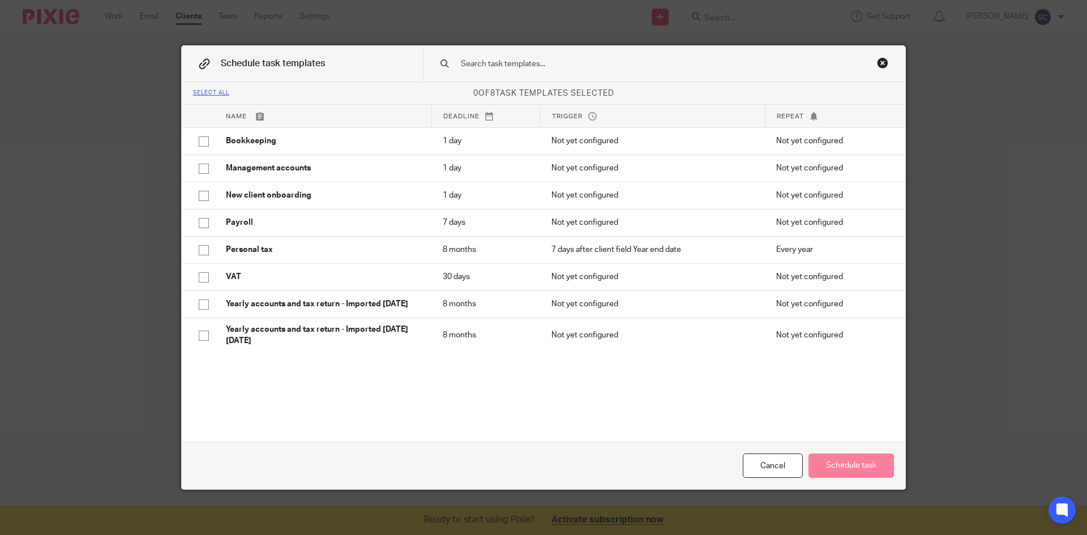
click at [882, 67] on div "Close this dialog window" at bounding box center [882, 62] width 11 height 11
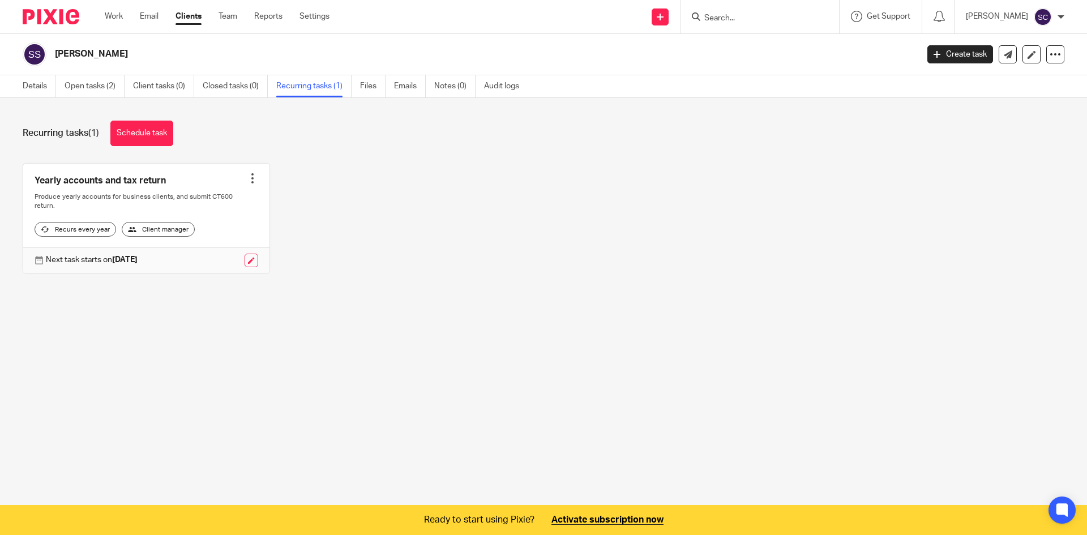
click at [247, 179] on div at bounding box center [252, 178] width 11 height 11
click at [123, 187] on link at bounding box center [146, 218] width 246 height 109
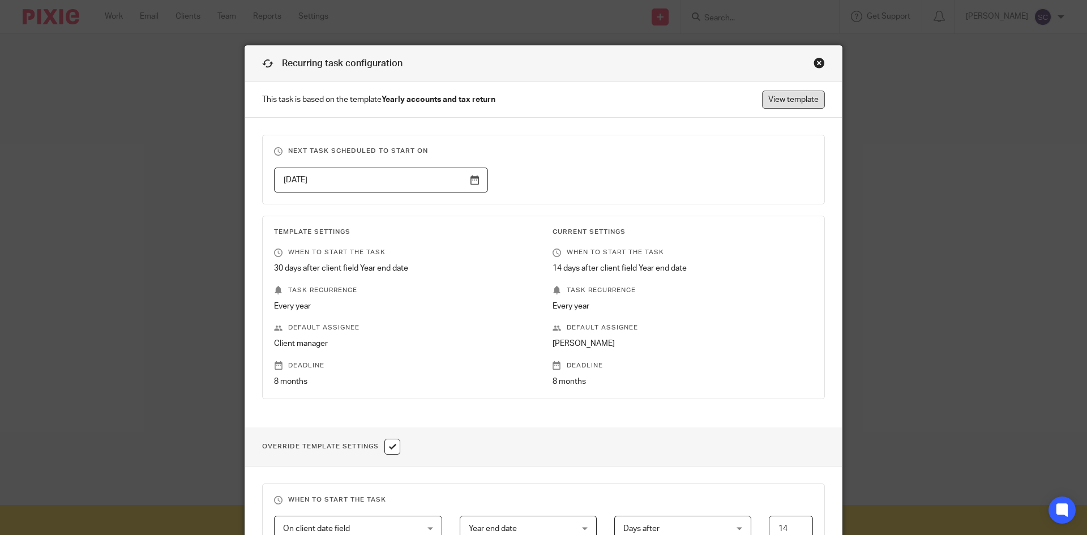
click at [794, 95] on link "View template" at bounding box center [793, 100] width 63 height 18
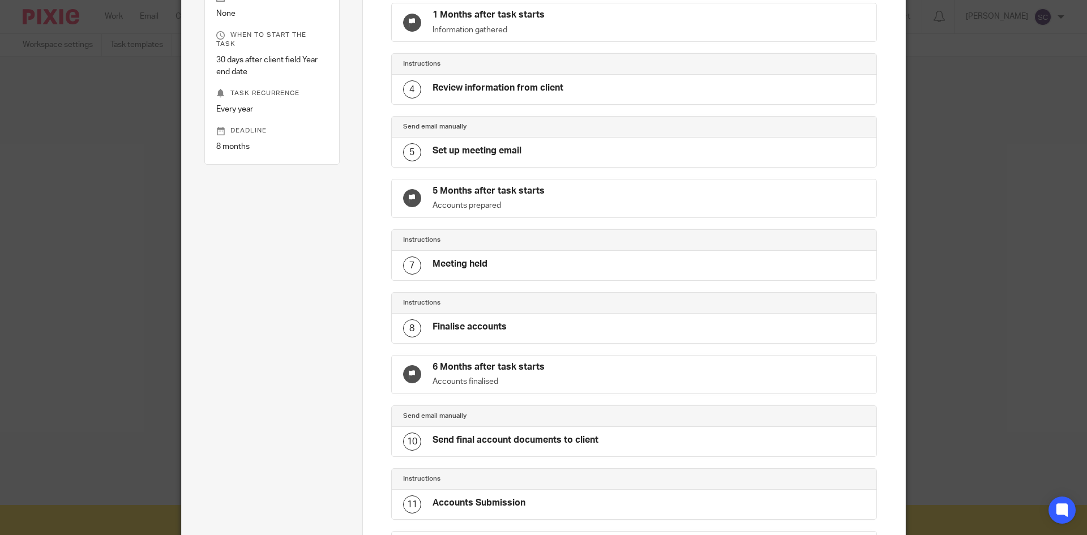
scroll to position [438, 0]
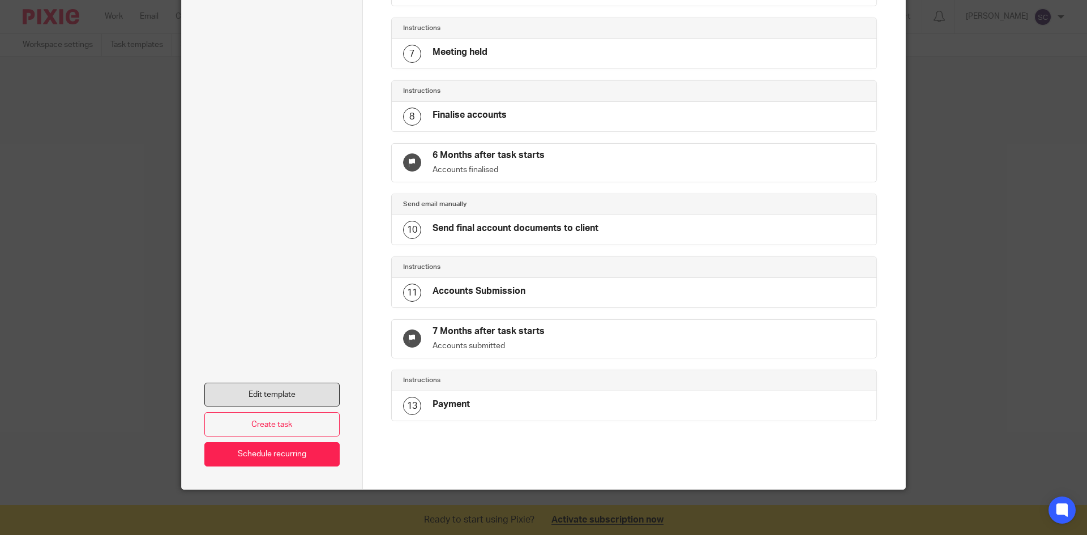
click at [249, 385] on link "Edit template" at bounding box center [271, 395] width 135 height 24
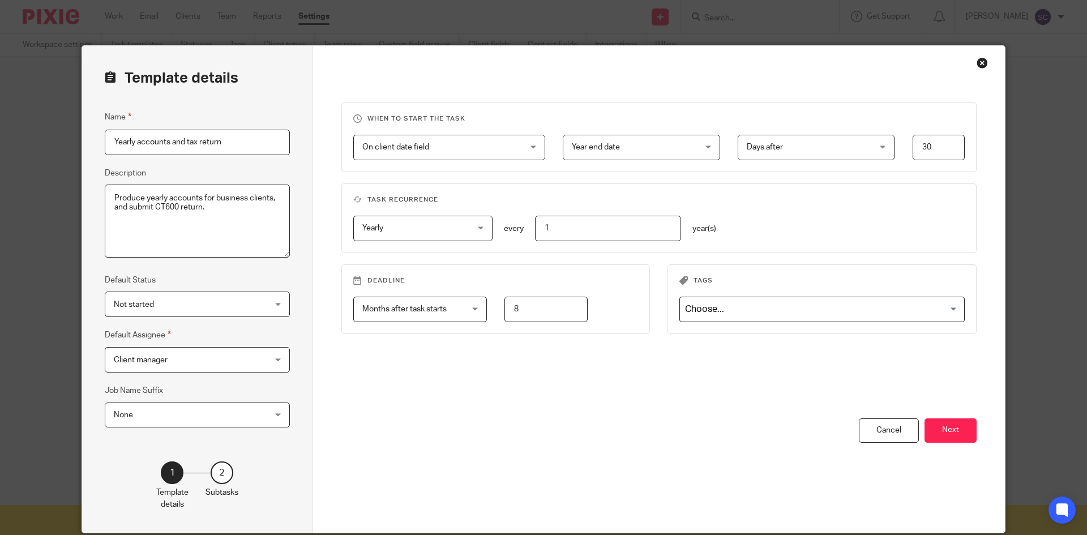
click at [147, 297] on span "Not started" at bounding box center [184, 304] width 140 height 24
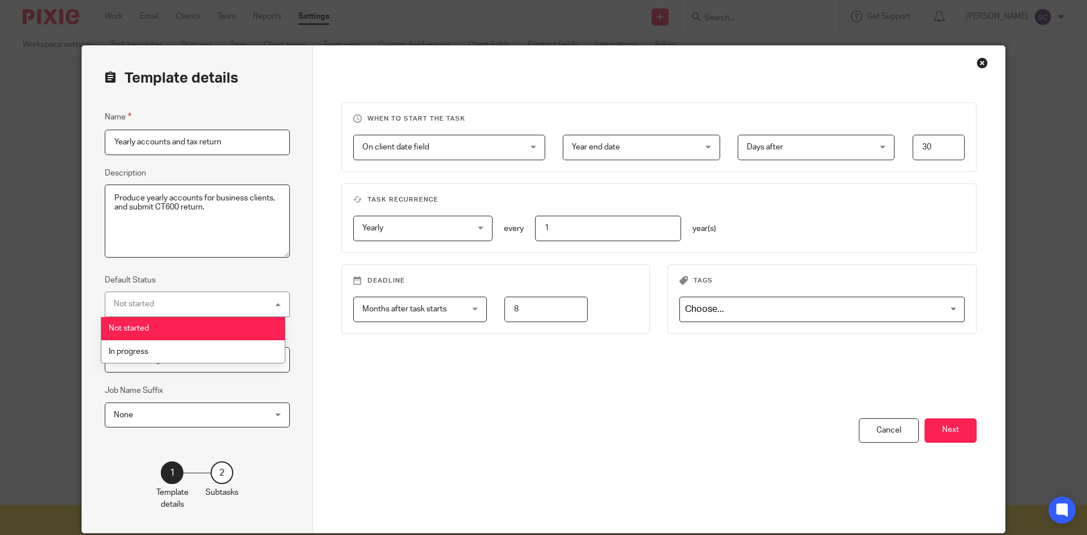
click at [146, 326] on span "Not started" at bounding box center [129, 329] width 40 height 8
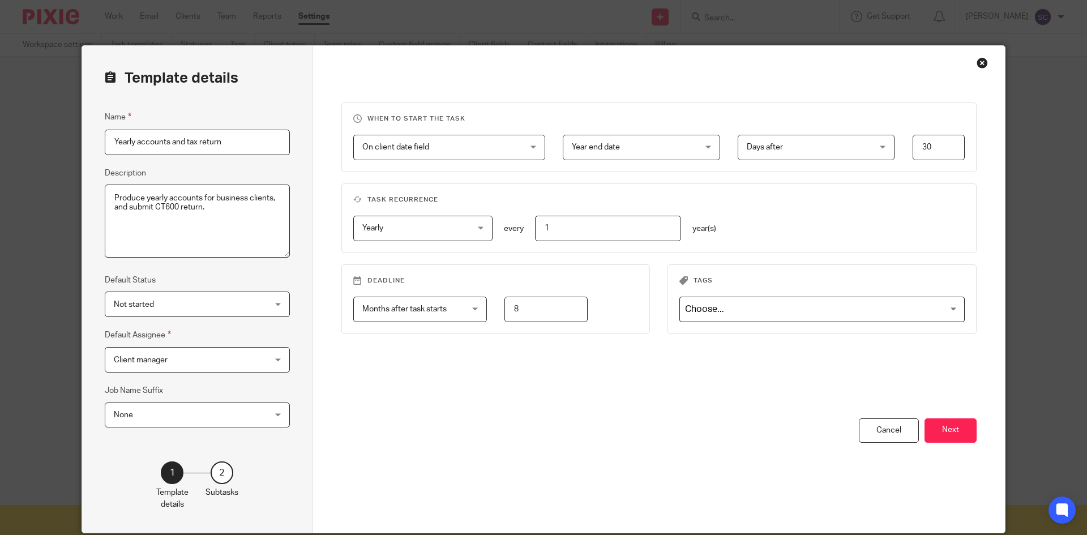
click at [373, 384] on div "When to start the task On client date field On client date field Disable On dat…" at bounding box center [659, 261] width 636 height 316
click at [236, 305] on span "Not started" at bounding box center [184, 304] width 140 height 24
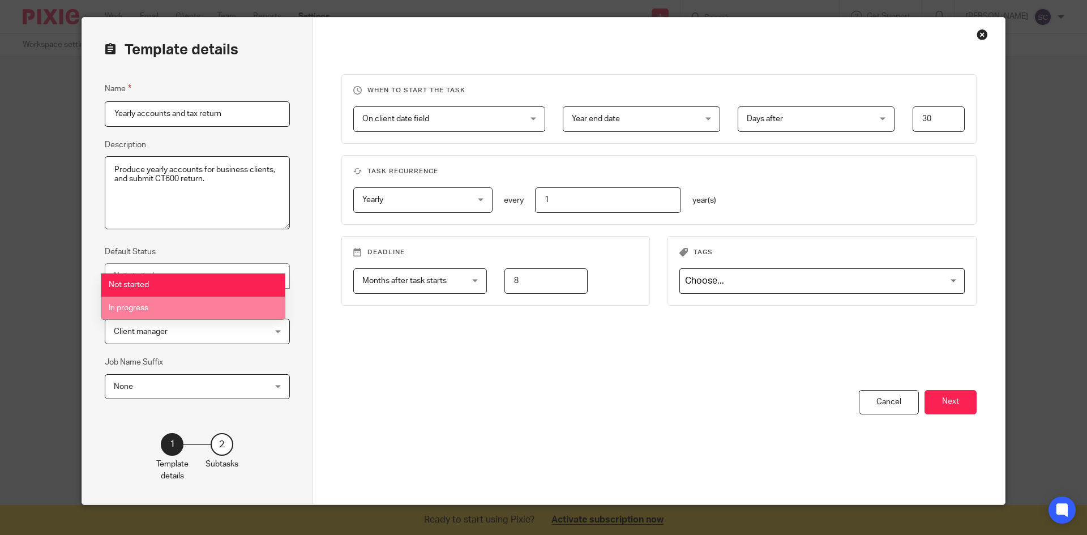
scroll to position [44, 0]
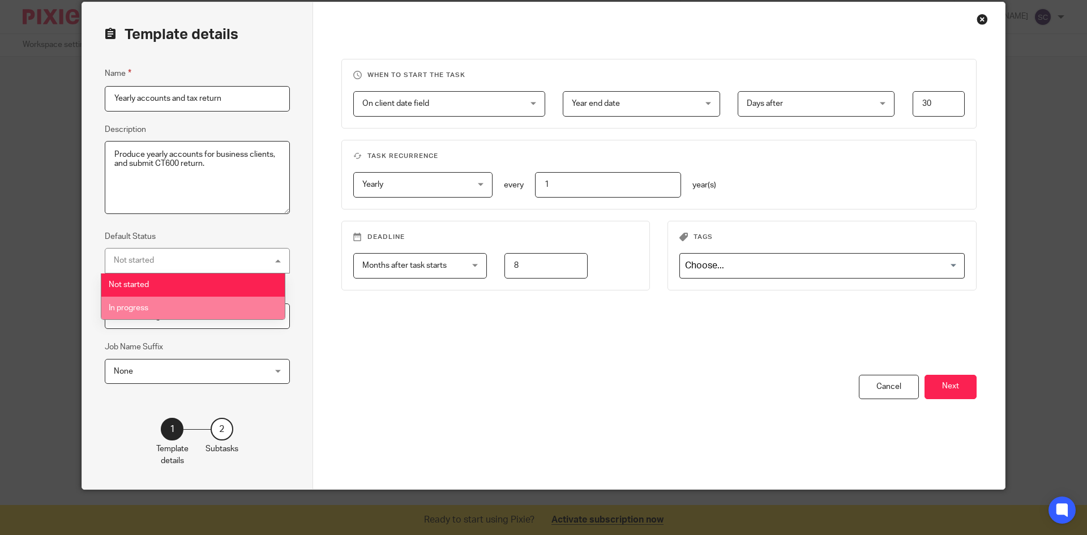
click at [815, 368] on div "When to start the task On client date field On client date field Disable On dat…" at bounding box center [659, 217] width 636 height 316
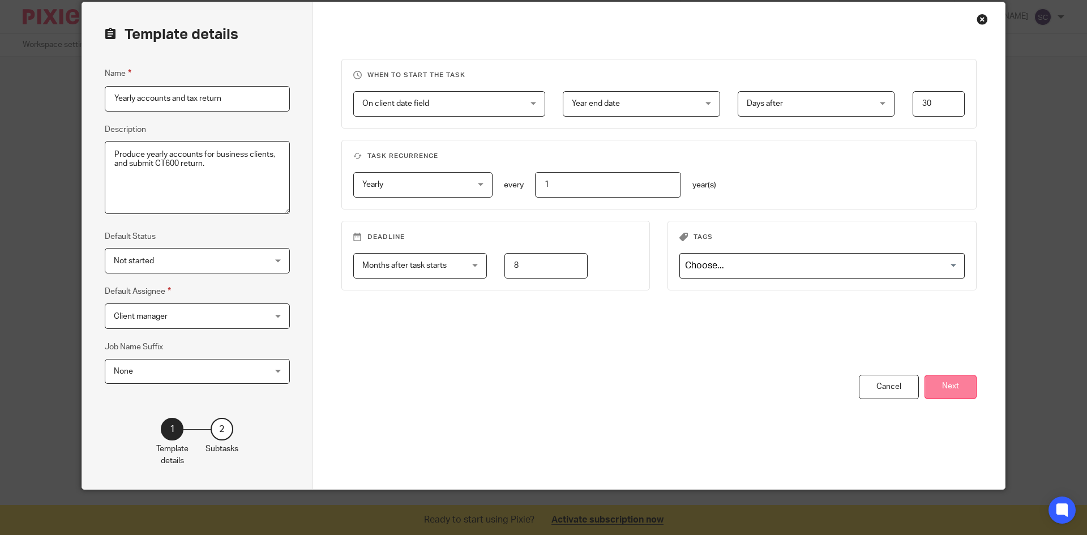
click at [958, 382] on button "Next" at bounding box center [951, 387] width 52 height 24
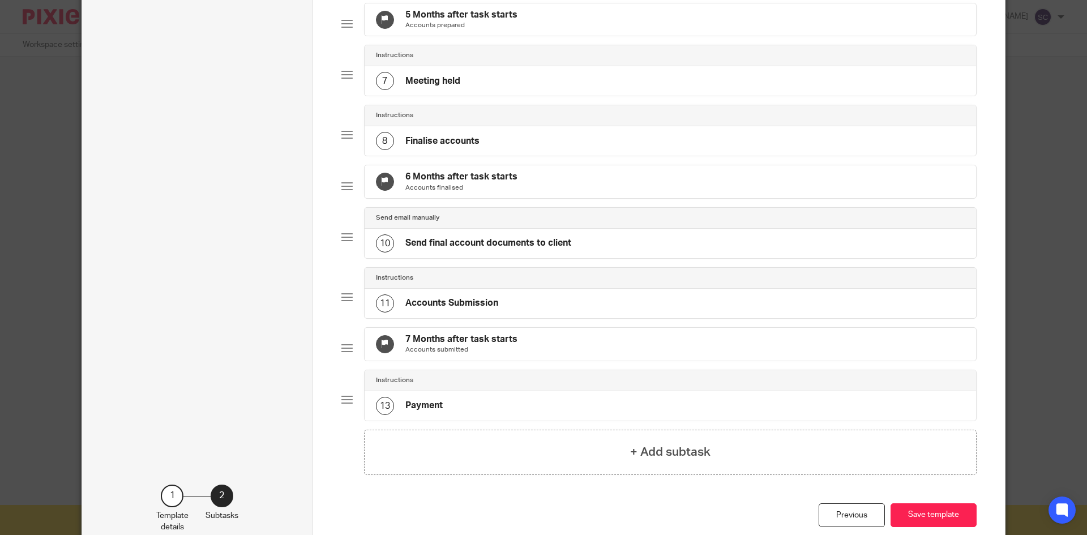
scroll to position [486, 0]
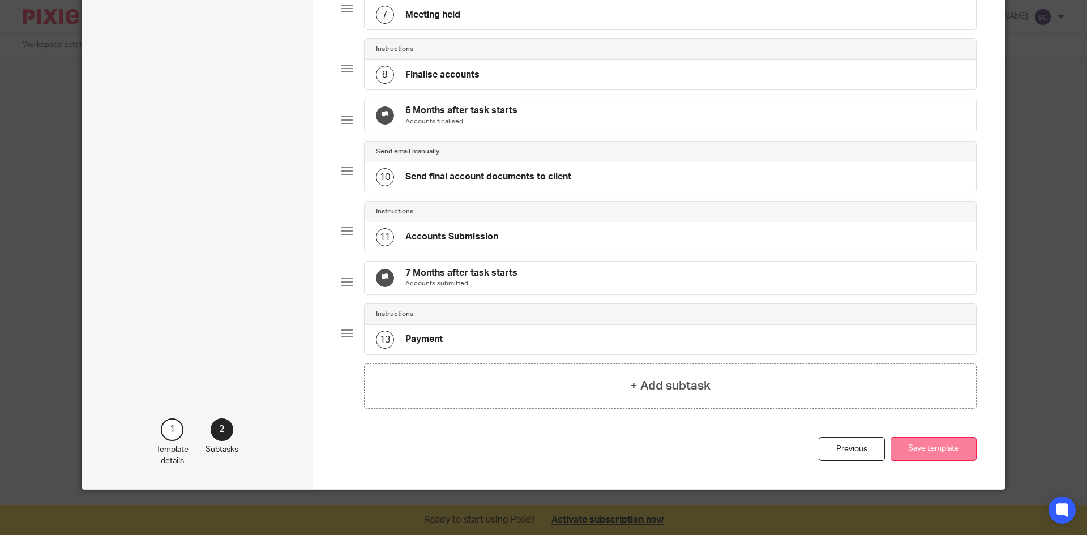
click at [940, 447] on button "Save template" at bounding box center [934, 449] width 86 height 24
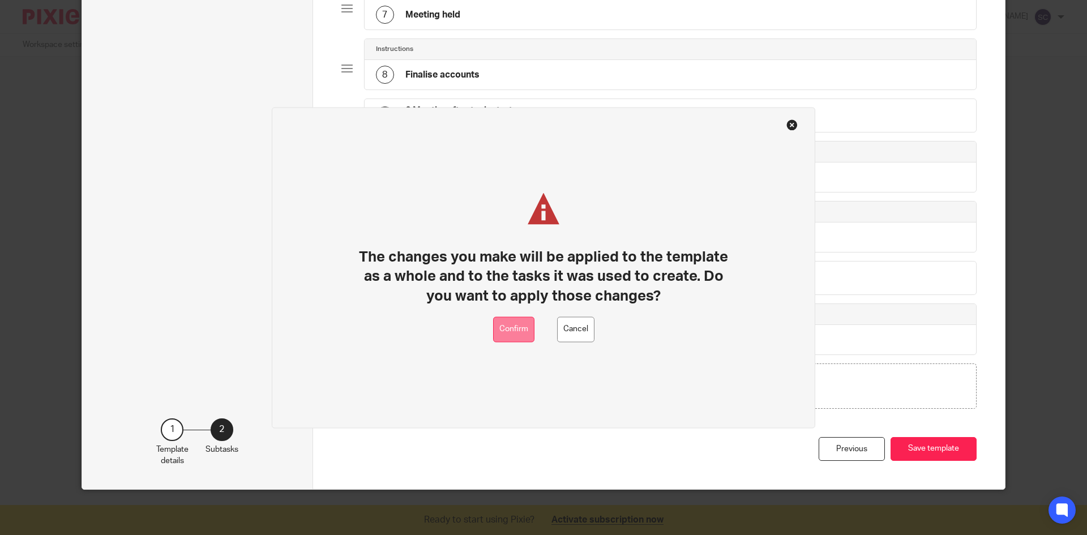
click at [516, 334] on button "Confirm" at bounding box center [513, 329] width 41 height 25
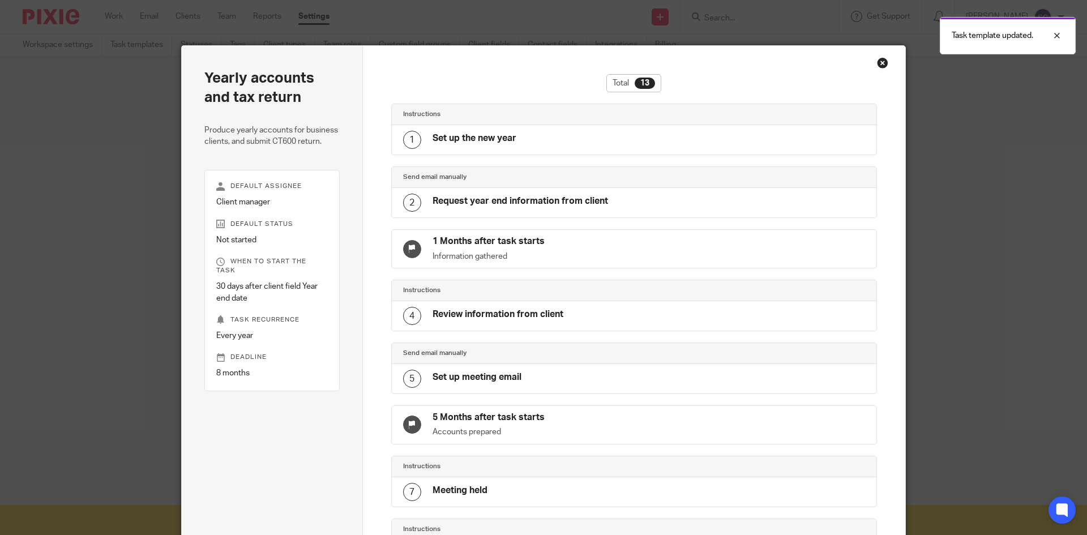
click at [890, 60] on div "Total 13 Instructions 1 Set up the new year Send email manually 2 Request year …" at bounding box center [634, 487] width 543 height 882
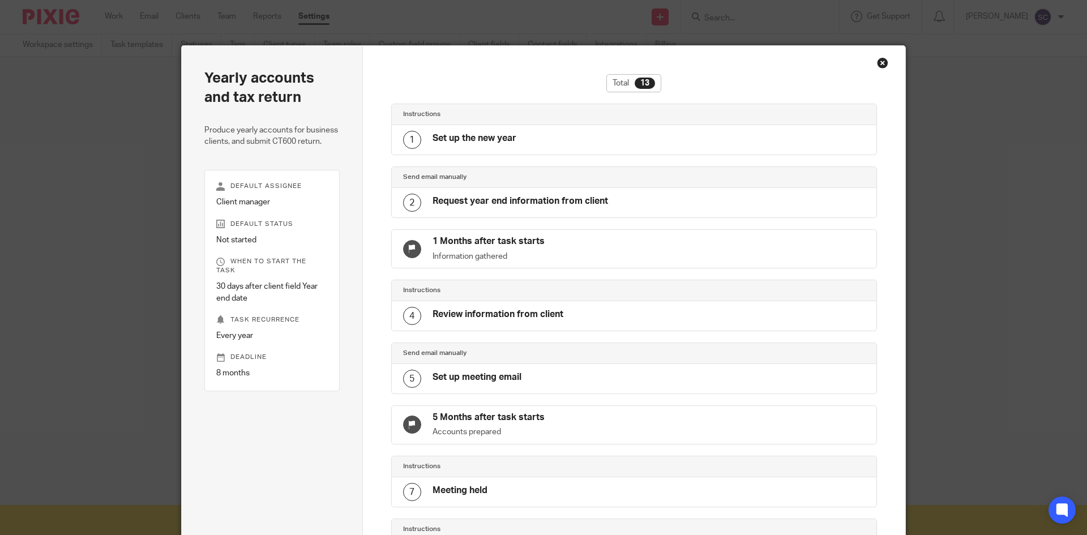
click at [883, 66] on div "Close this dialog window" at bounding box center [882, 62] width 11 height 11
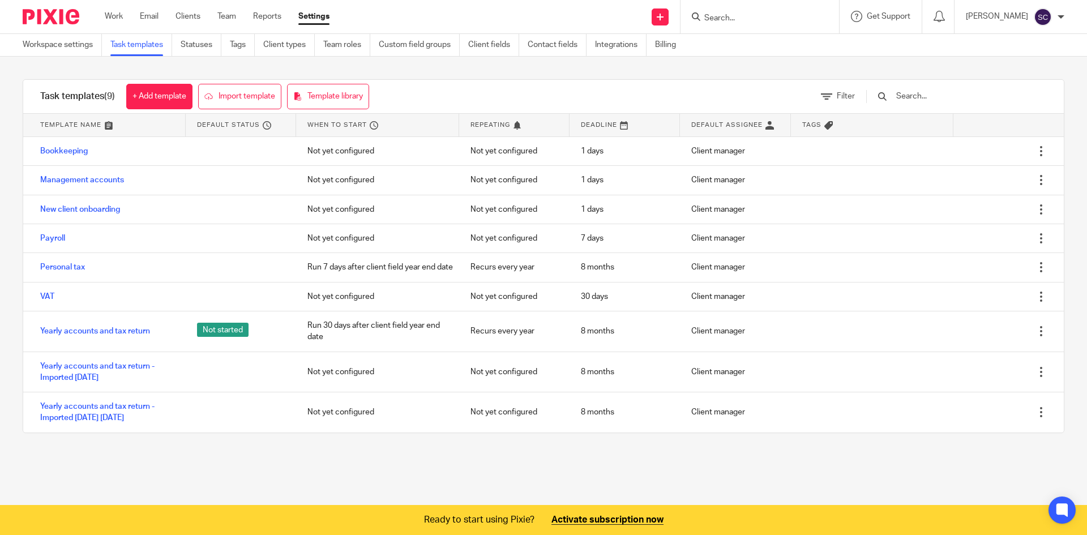
click at [877, 62] on div "Task templates (9) + Add template Import template Template library Filter Templ…" at bounding box center [543, 256] width 1087 height 399
